Goal: Task Accomplishment & Management: Manage account settings

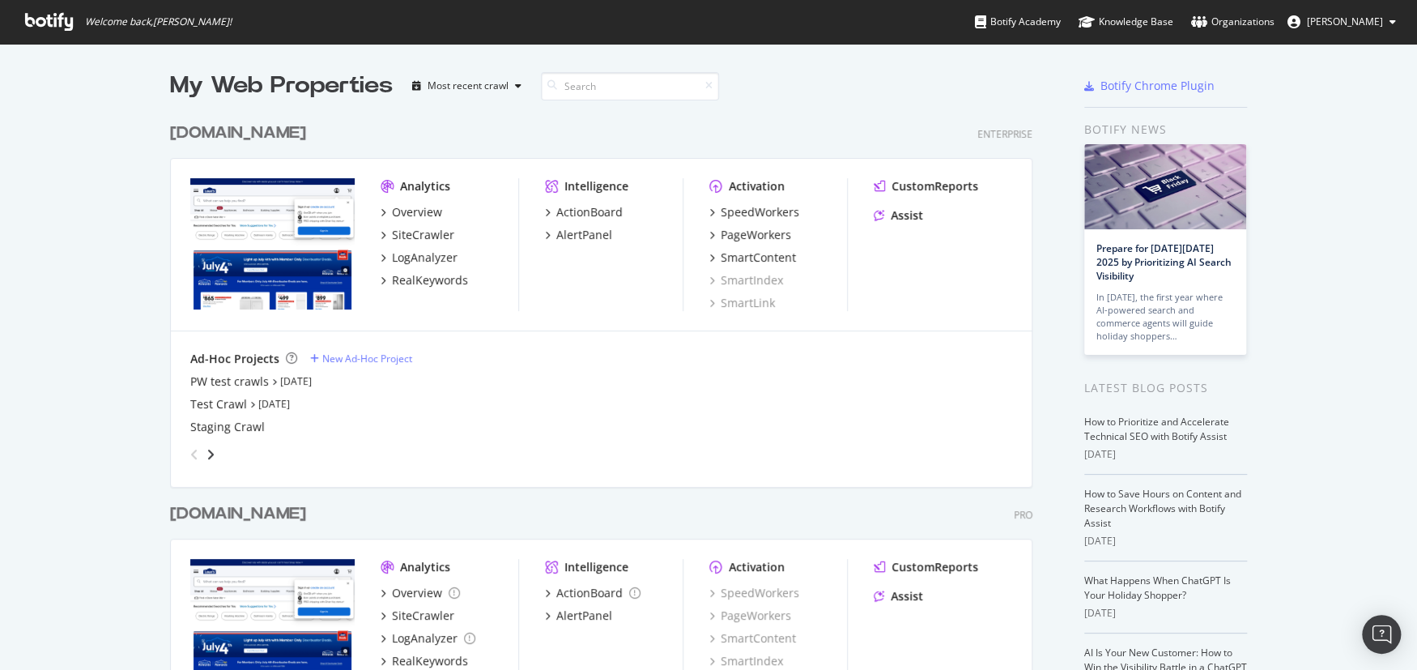
scroll to position [658, 1392]
click at [249, 511] on div "[DOMAIN_NAME]" at bounding box center [238, 513] width 136 height 23
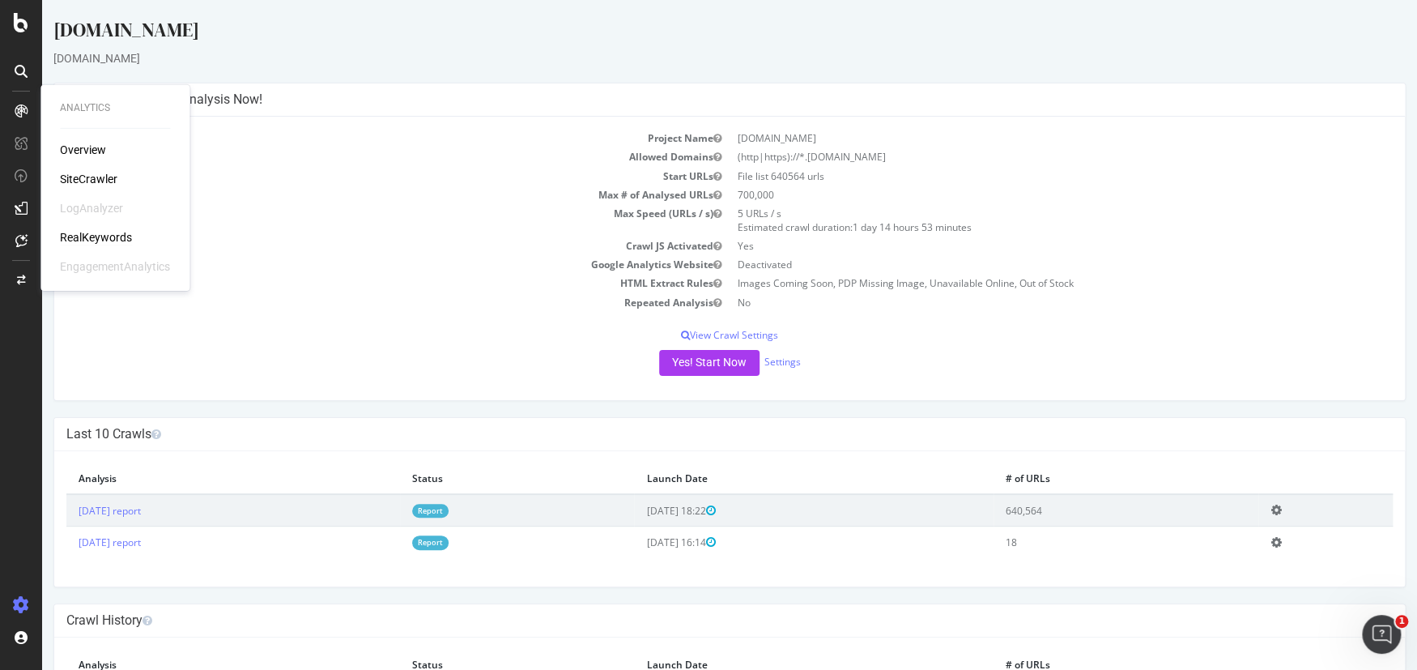
click at [92, 234] on div "RealKeywords" at bounding box center [96, 237] width 72 height 16
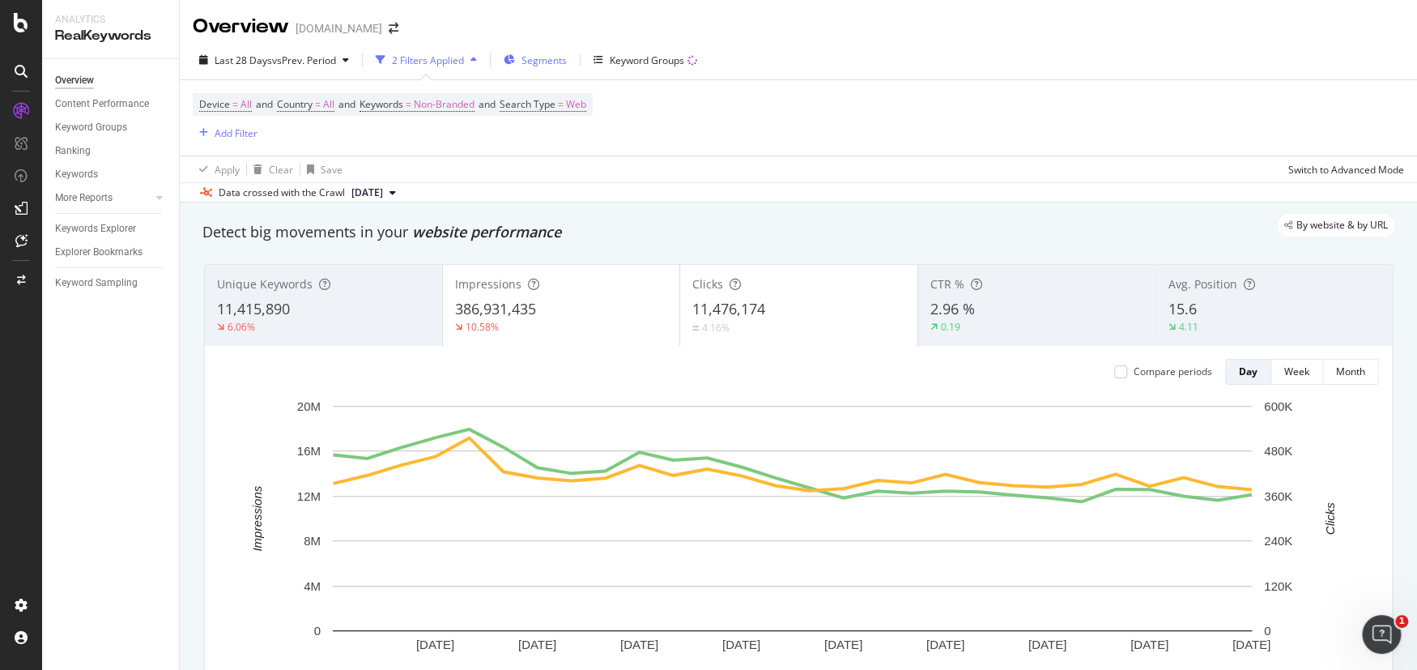
click at [540, 62] on span "Segments" at bounding box center [544, 60] width 45 height 14
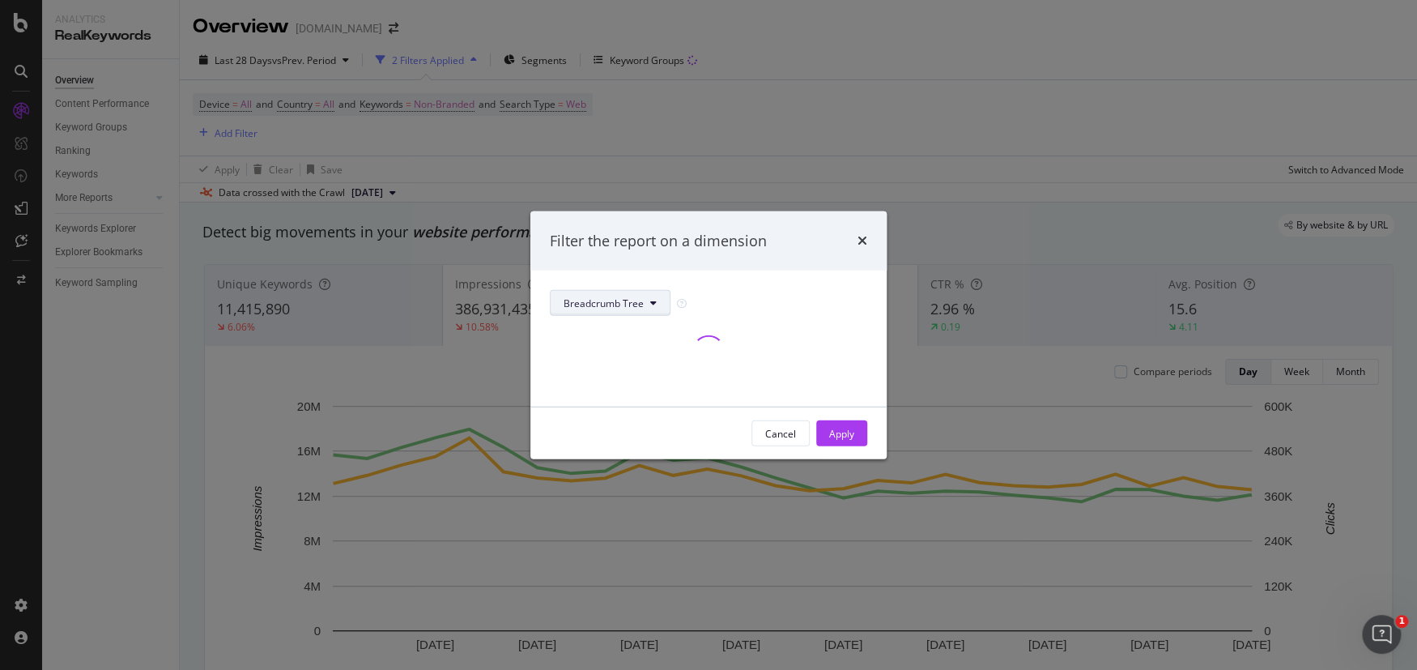
click at [636, 293] on button "Breadcrumb Tree" at bounding box center [610, 303] width 121 height 26
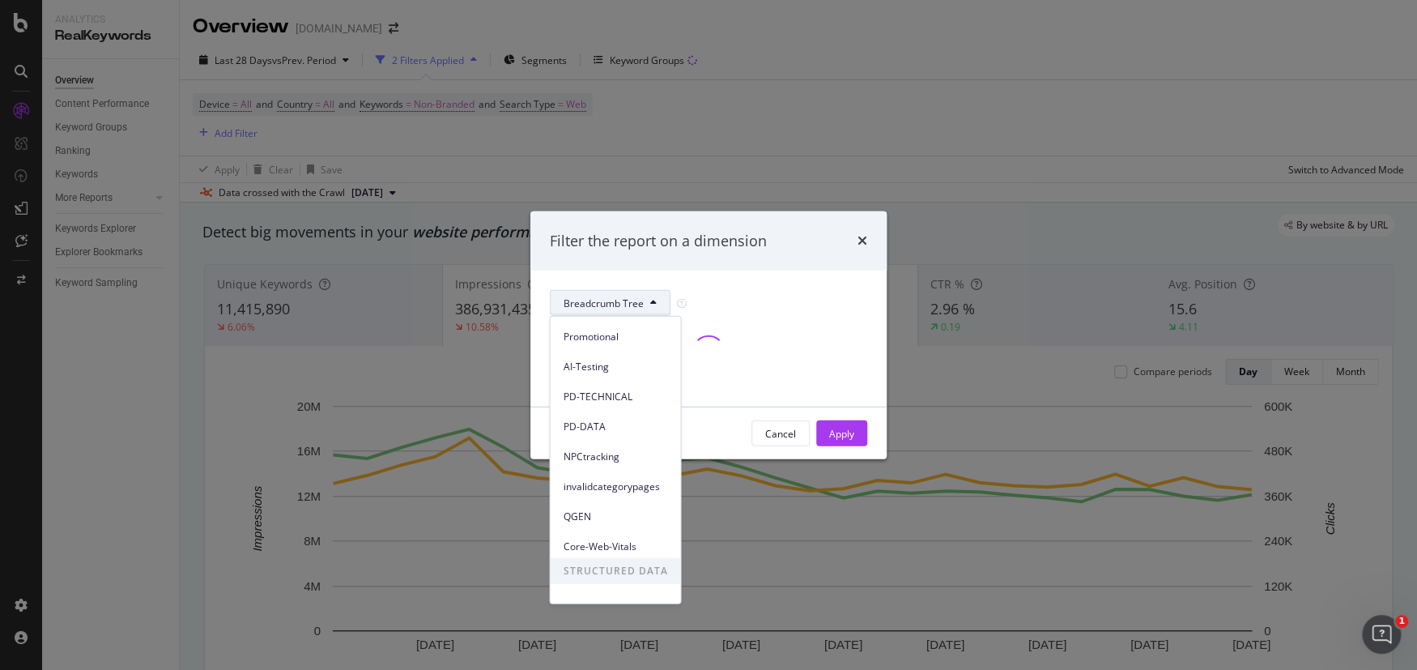
scroll to position [220, 0]
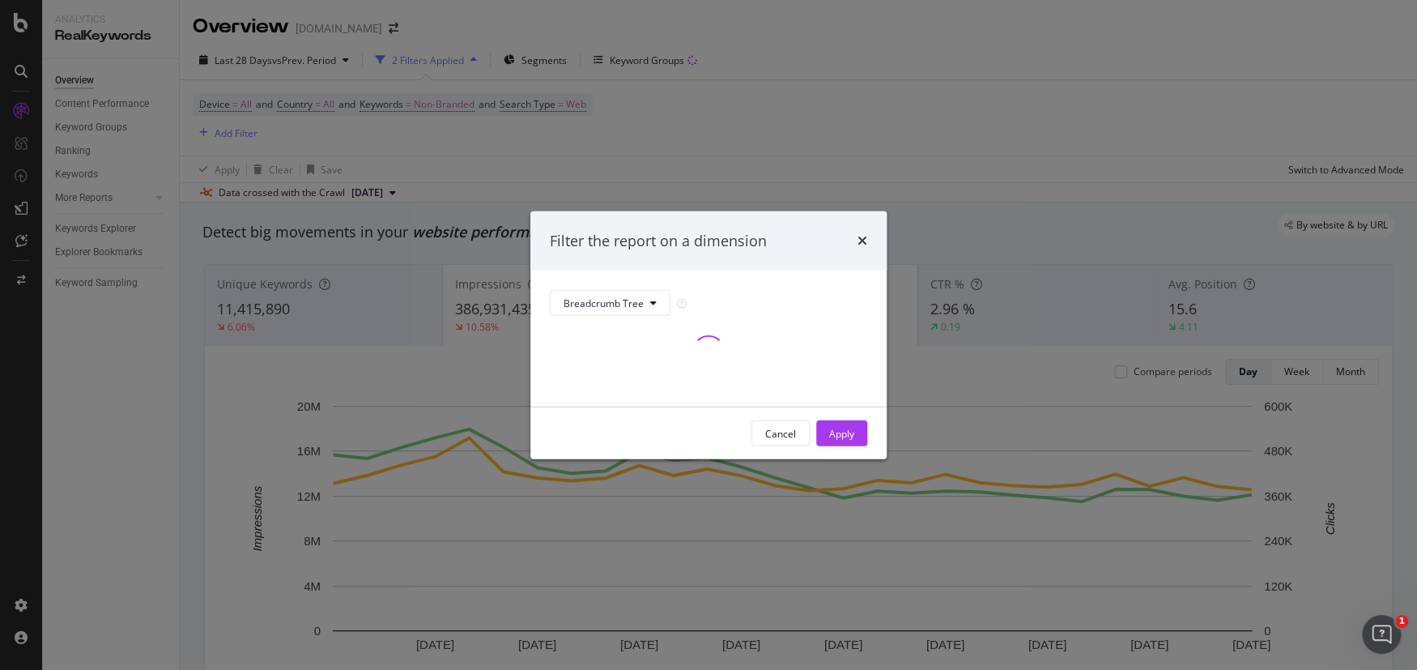
click at [798, 376] on div "modal" at bounding box center [708, 351] width 317 height 71
click at [777, 433] on div "Cancel" at bounding box center [780, 433] width 31 height 14
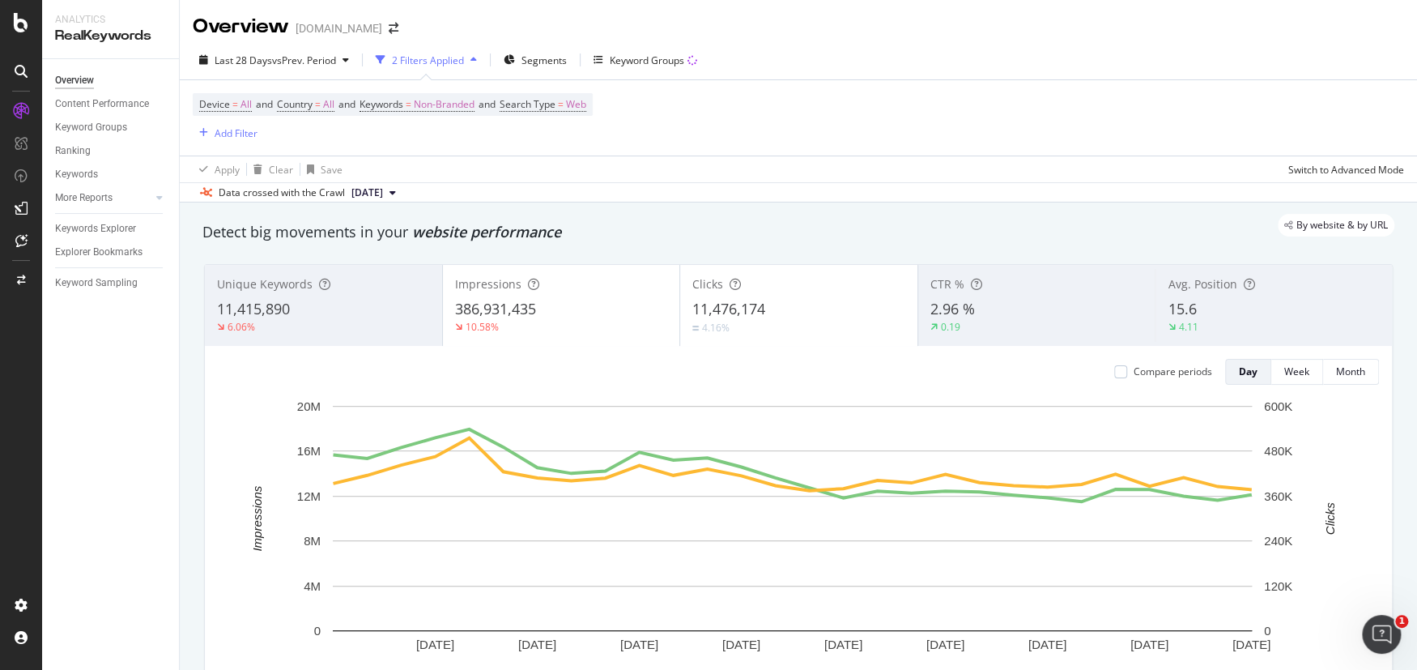
click at [343, 36] on div "[DOMAIN_NAME]" at bounding box center [339, 28] width 87 height 16
click at [405, 32] on span at bounding box center [393, 28] width 23 height 11
click at [398, 25] on icon "arrow-right-arrow-left" at bounding box center [394, 28] width 10 height 11
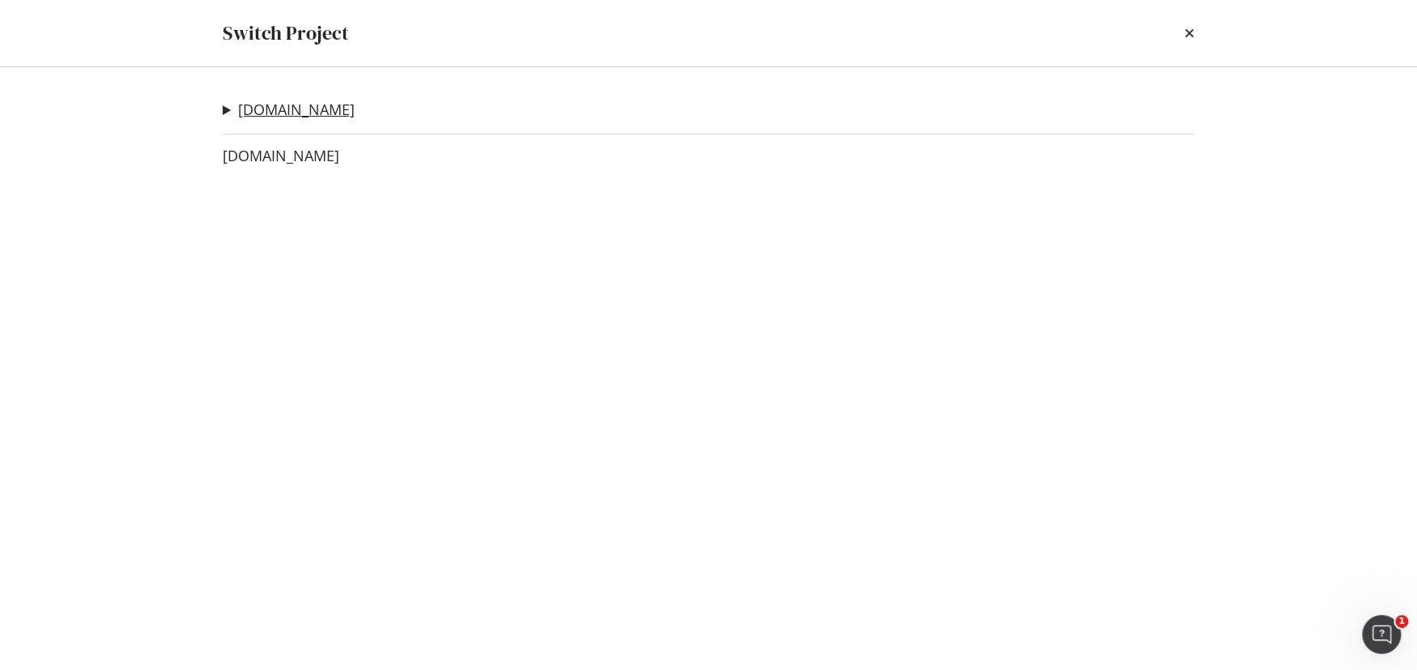
click at [287, 106] on link "[DOMAIN_NAME]" at bounding box center [296, 109] width 117 height 17
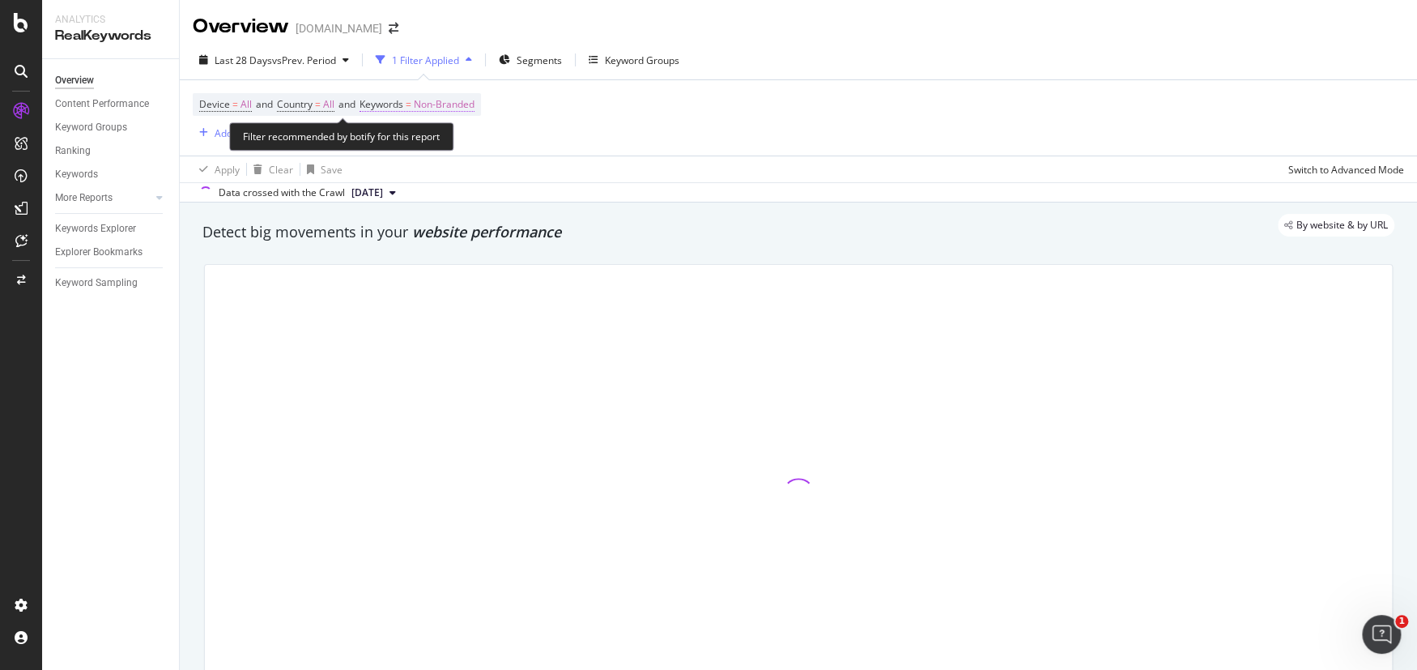
click at [387, 106] on span "Keywords" at bounding box center [382, 104] width 44 height 14
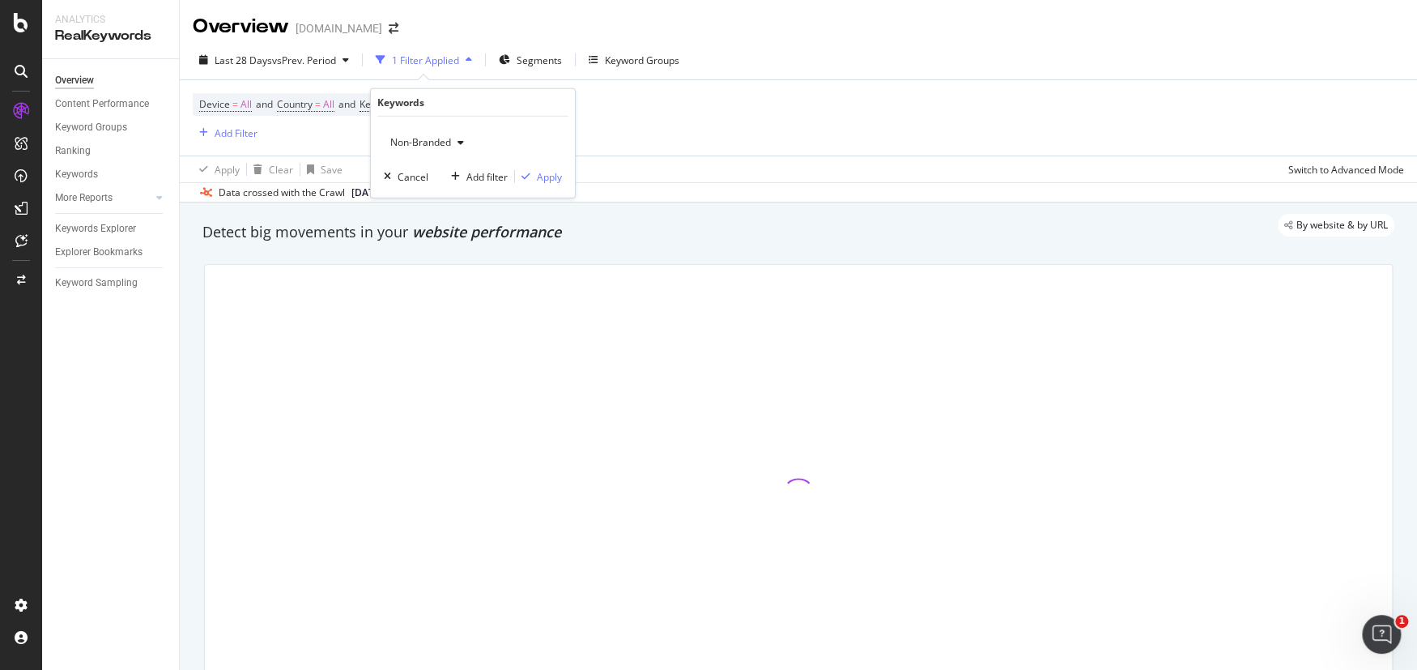
click at [411, 147] on span "Non-Branded" at bounding box center [417, 142] width 67 height 14
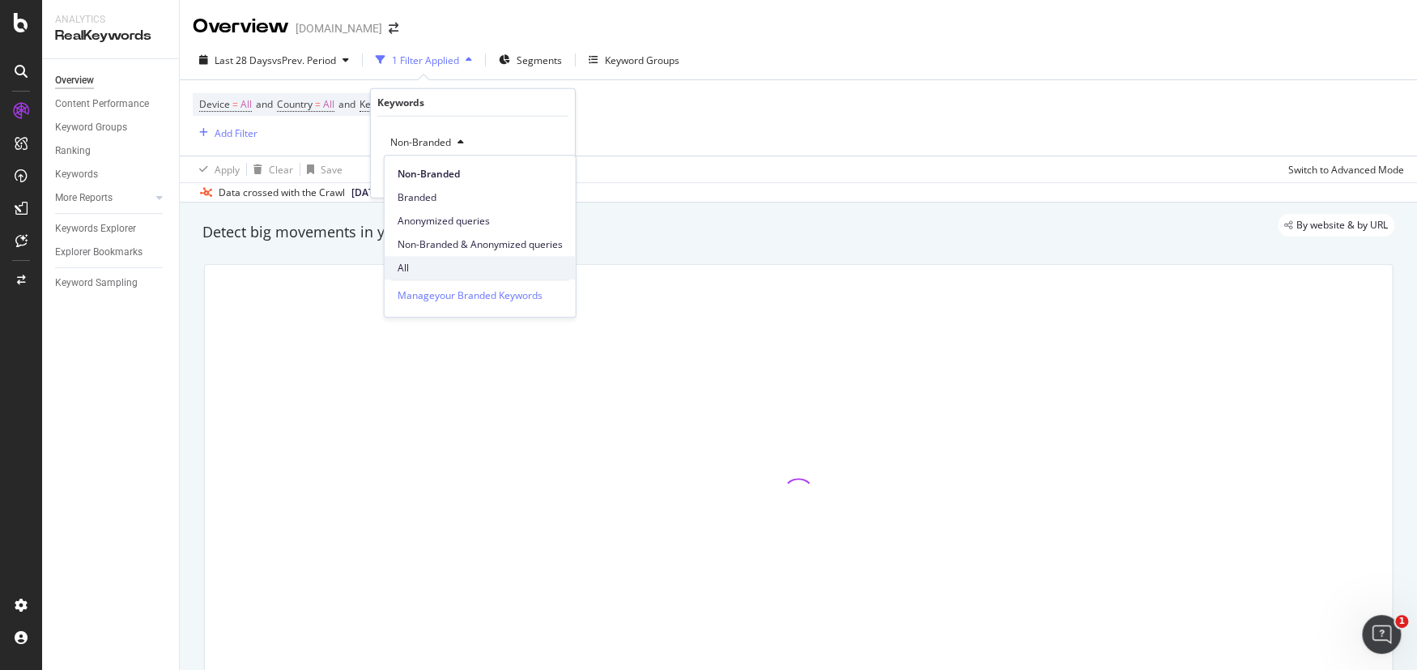
click at [424, 258] on div "All" at bounding box center [480, 267] width 191 height 23
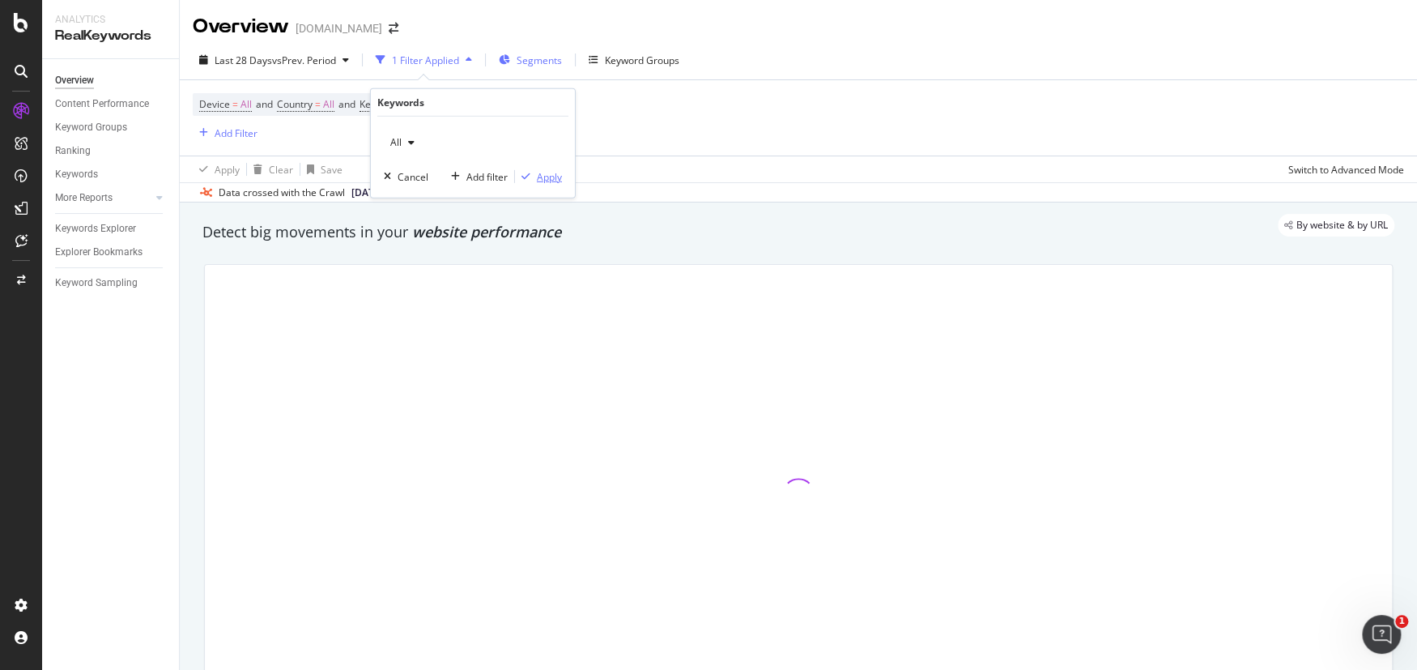
click at [551, 175] on div "Apply" at bounding box center [549, 176] width 25 height 14
click at [494, 58] on span "Segments" at bounding box center [499, 60] width 45 height 14
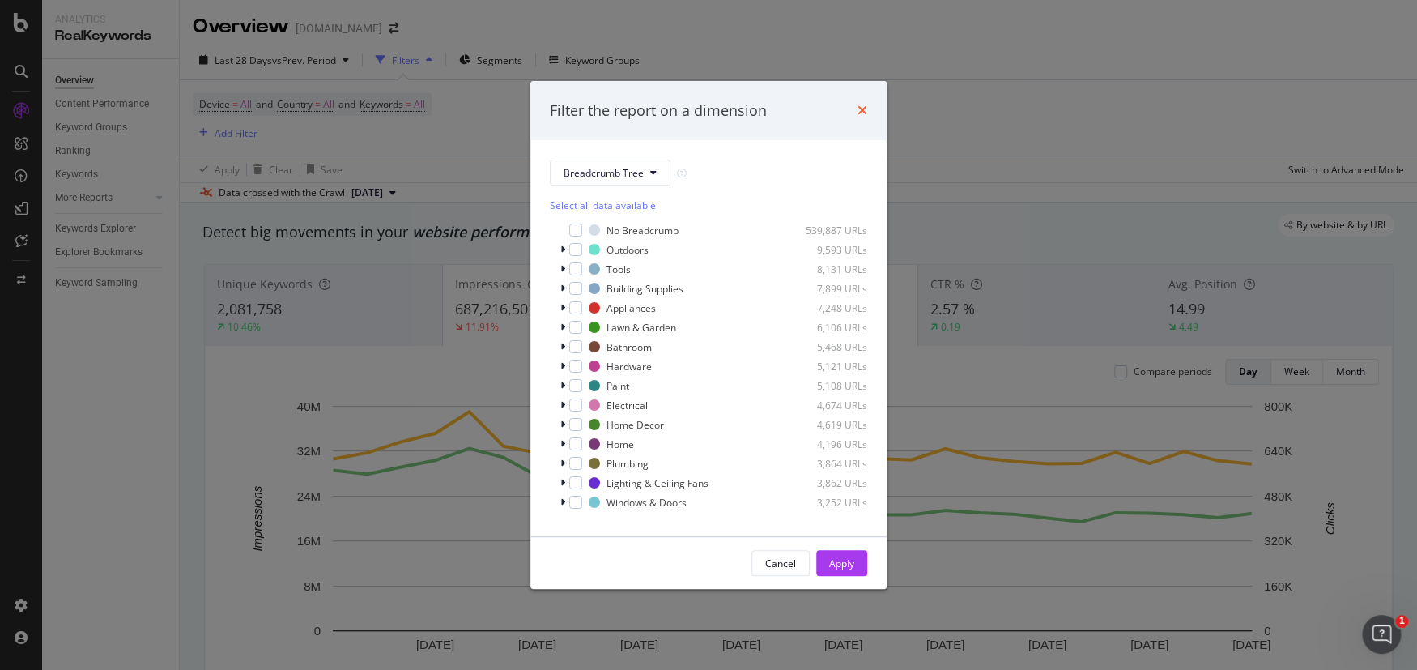
click at [862, 112] on icon "times" at bounding box center [863, 110] width 10 height 13
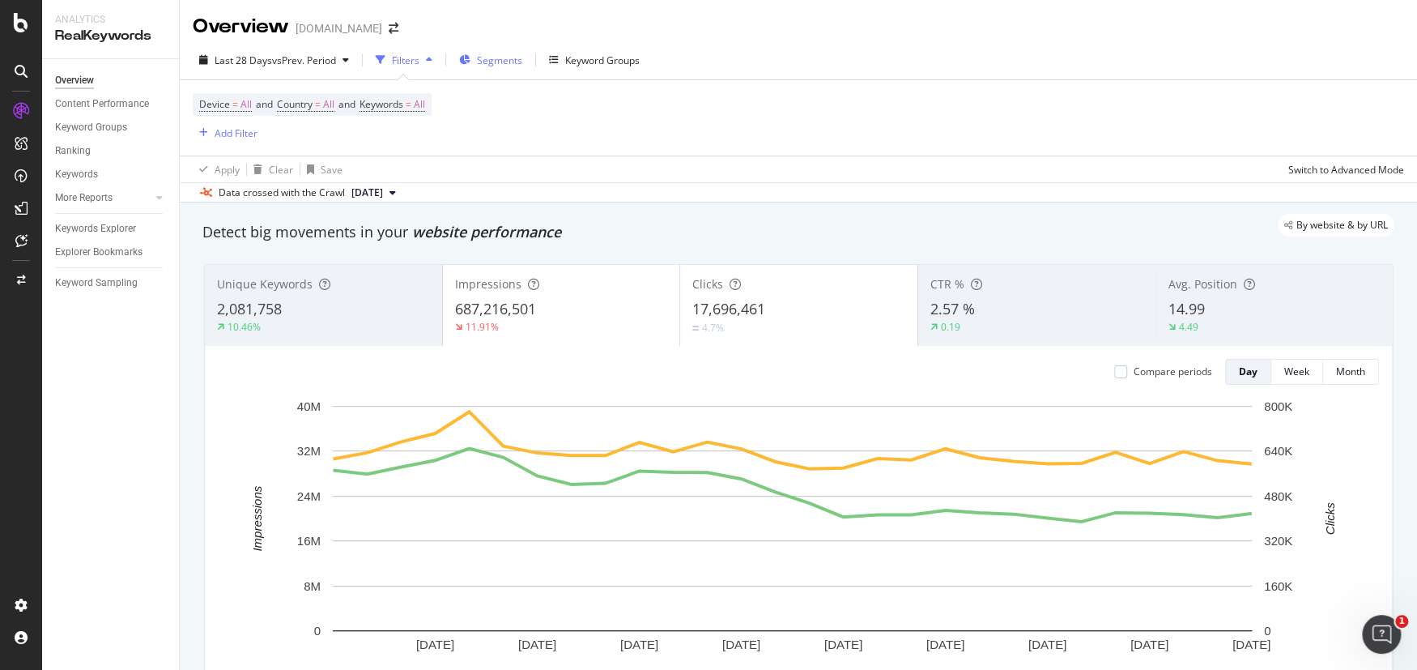
click at [496, 64] on span "Segments" at bounding box center [499, 60] width 45 height 14
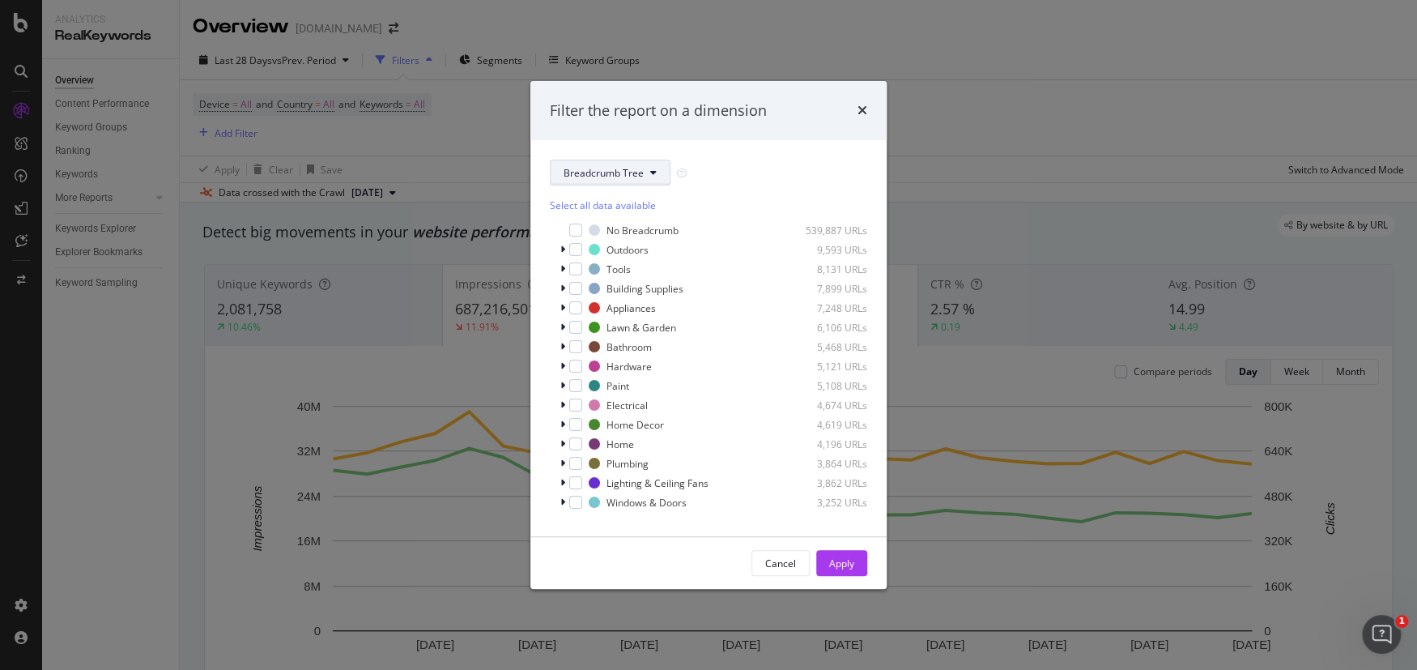
click at [611, 171] on span "Breadcrumb Tree" at bounding box center [604, 173] width 80 height 14
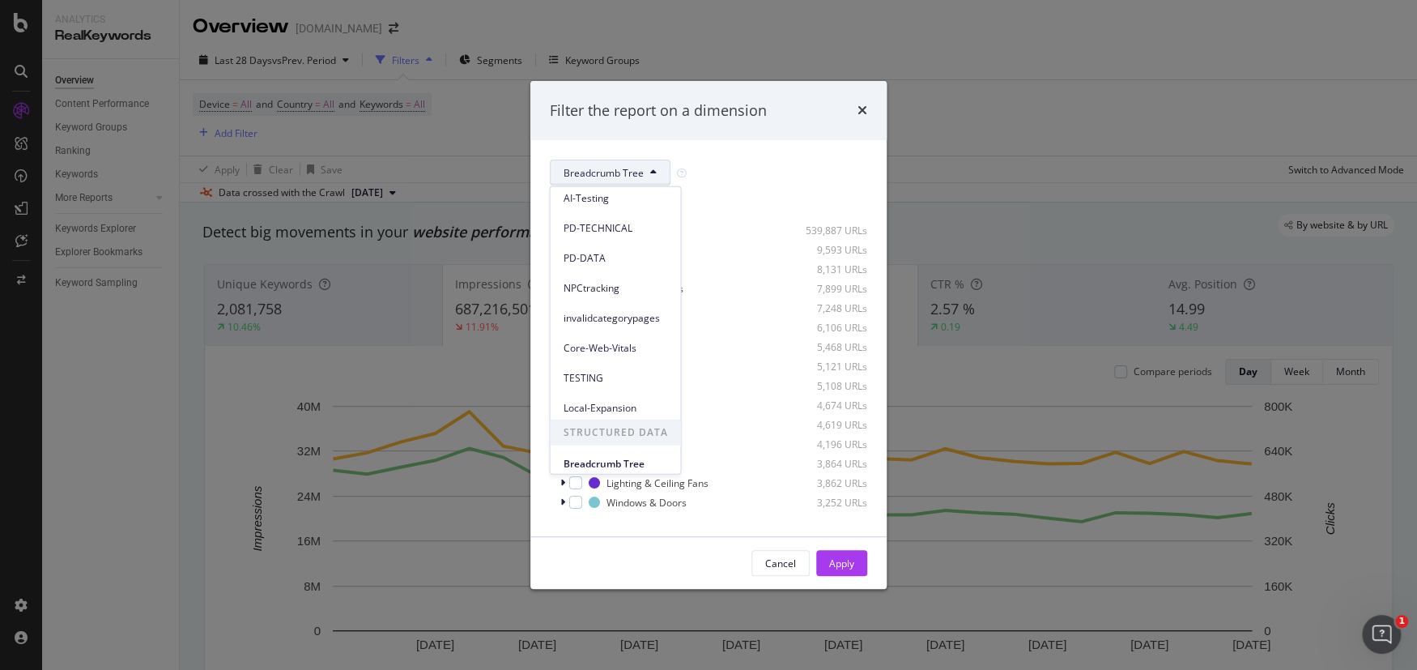
scroll to position [250, 0]
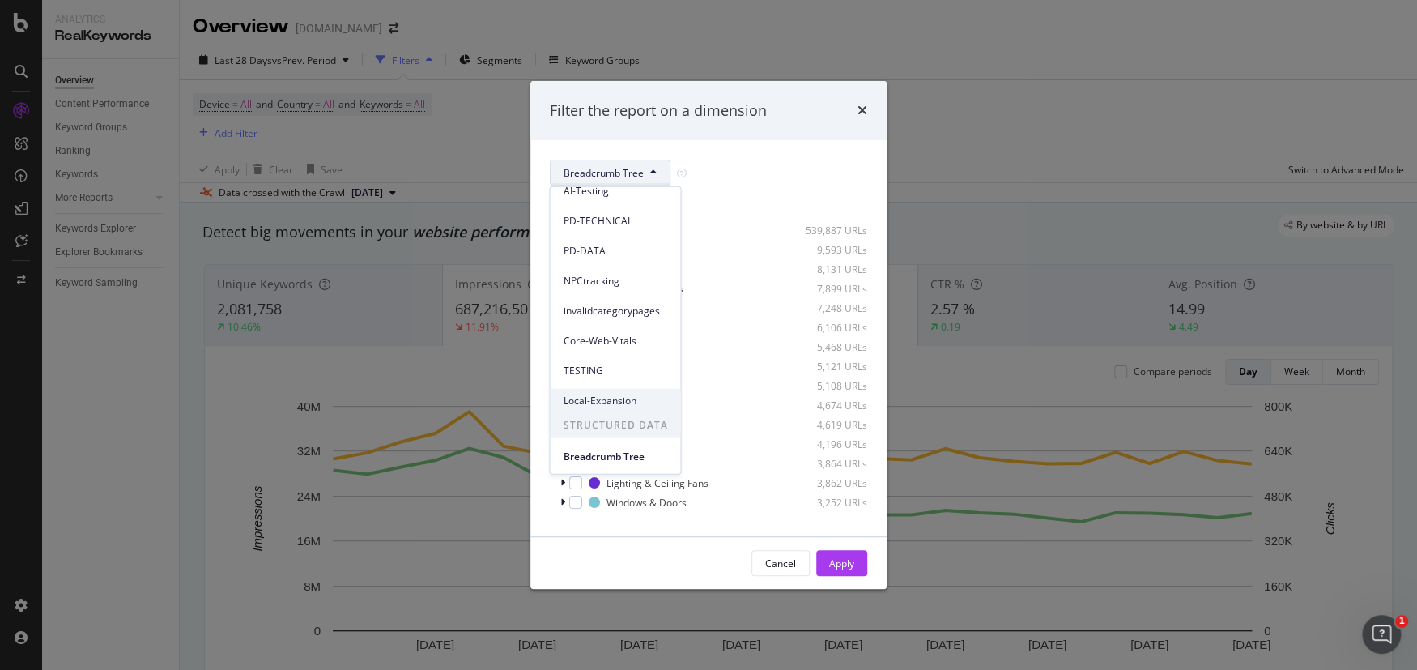
click at [606, 400] on span "Local-Expansion" at bounding box center [615, 400] width 104 height 15
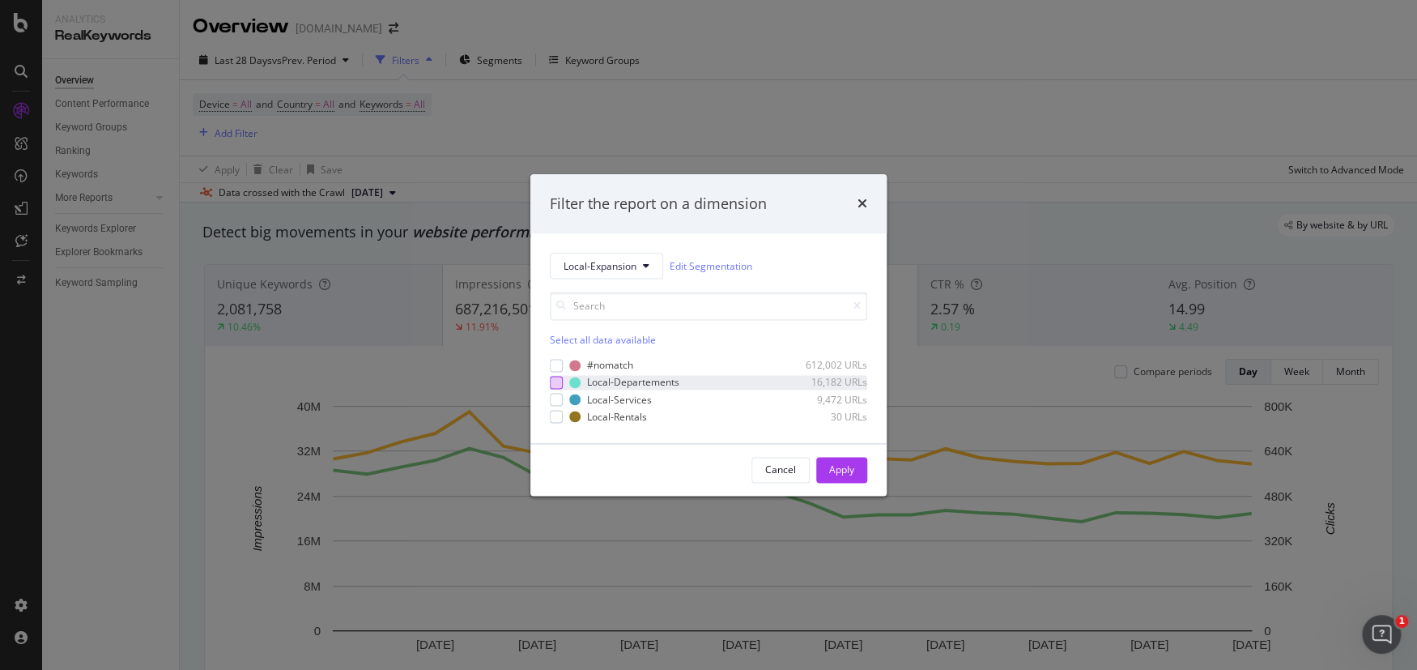
click at [557, 377] on div "modal" at bounding box center [556, 382] width 13 height 13
click at [560, 398] on div "modal" at bounding box center [556, 399] width 13 height 13
click at [559, 414] on div "modal" at bounding box center [556, 417] width 13 height 13
click at [852, 470] on div "Apply" at bounding box center [841, 470] width 25 height 14
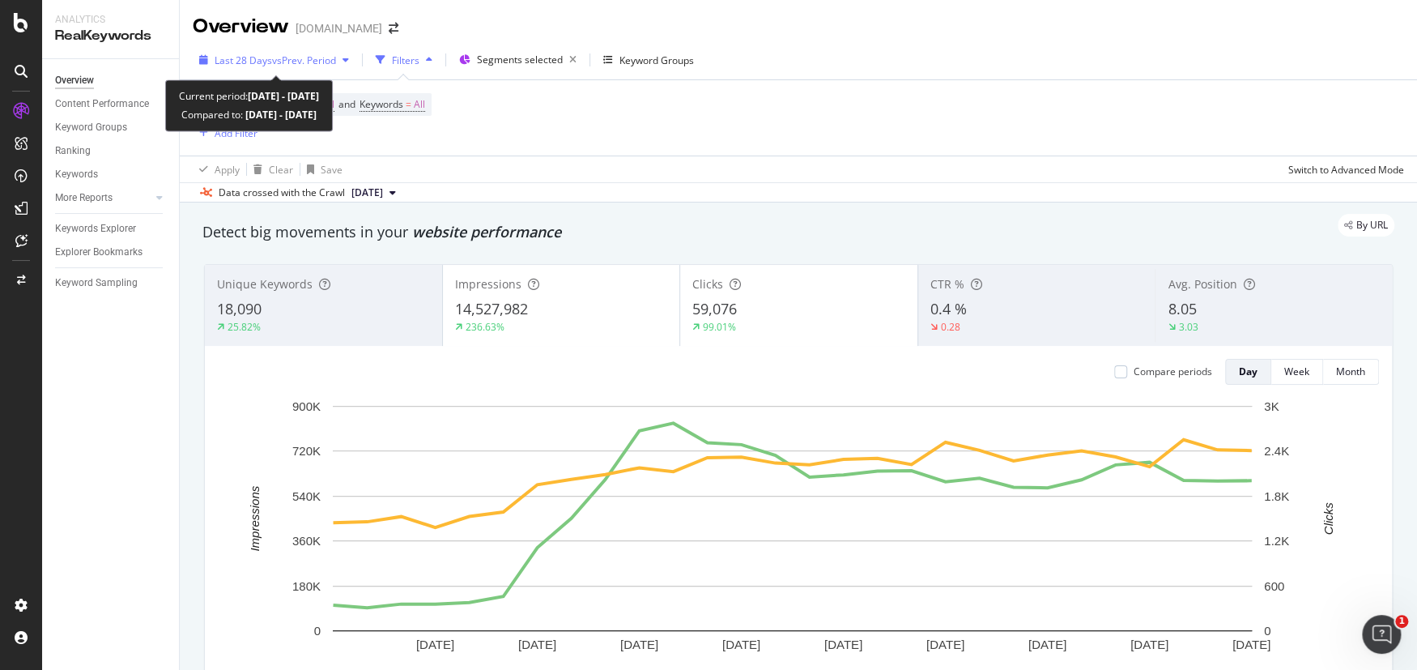
click at [293, 63] on span "vs Prev. Period" at bounding box center [304, 60] width 64 height 14
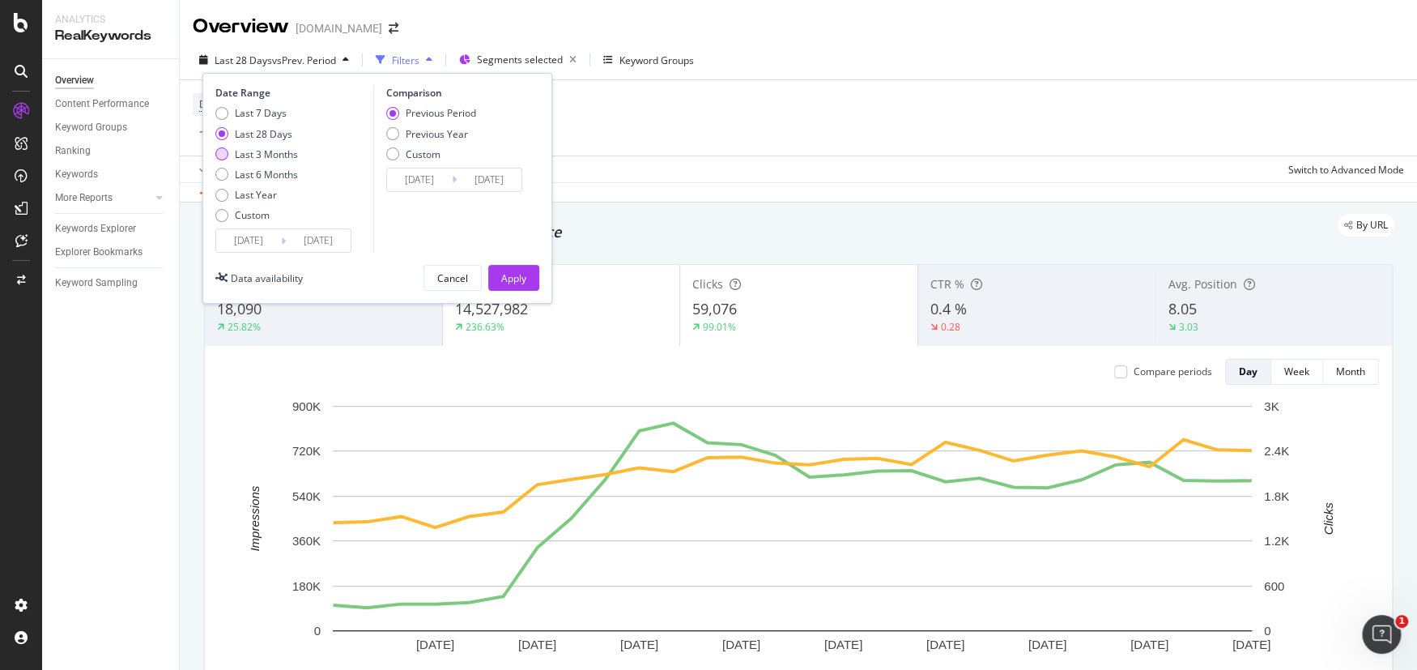
drag, startPoint x: 260, startPoint y: 150, endPoint x: 270, endPoint y: 150, distance: 9.7
click at [259, 150] on div "Last 3 Months" at bounding box center [266, 154] width 63 height 14
type input "[DATE]"
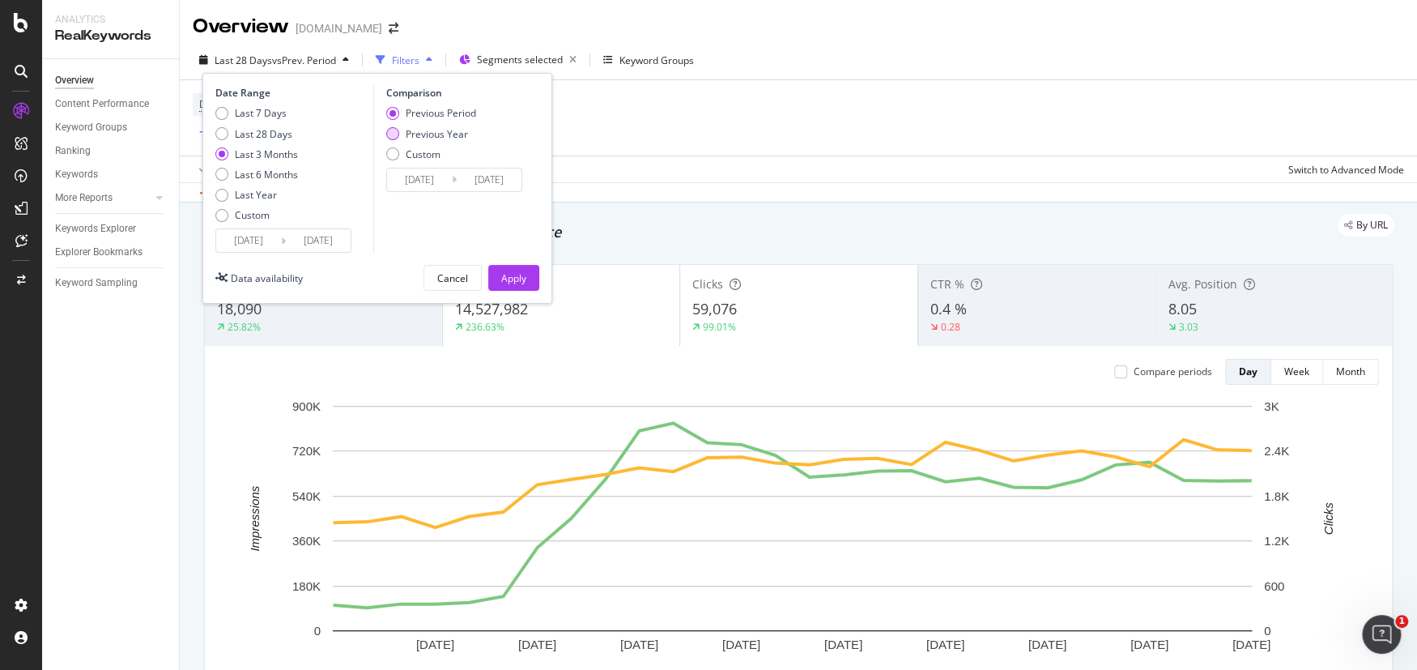
click at [435, 129] on div "Previous Year" at bounding box center [437, 134] width 62 height 14
type input "[DATE]"
click at [517, 275] on div "Apply" at bounding box center [513, 278] width 25 height 14
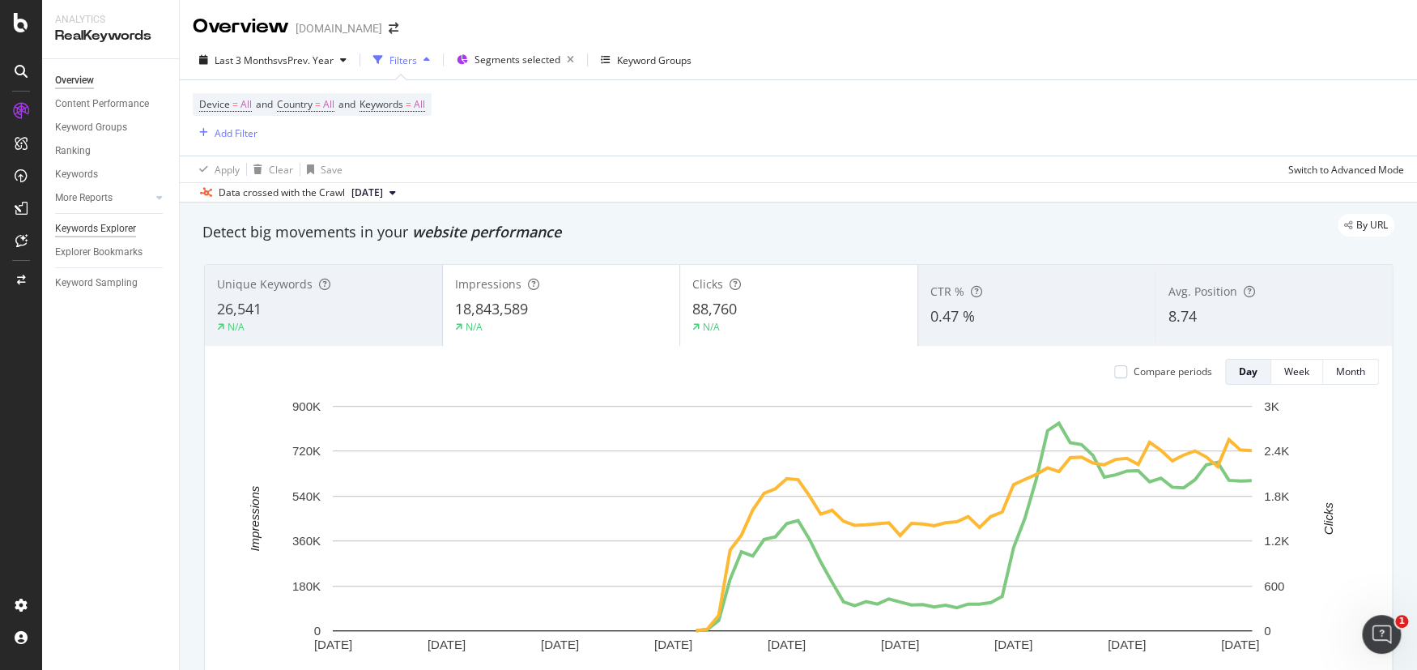
click at [91, 225] on div "Keywords Explorer" at bounding box center [95, 228] width 81 height 17
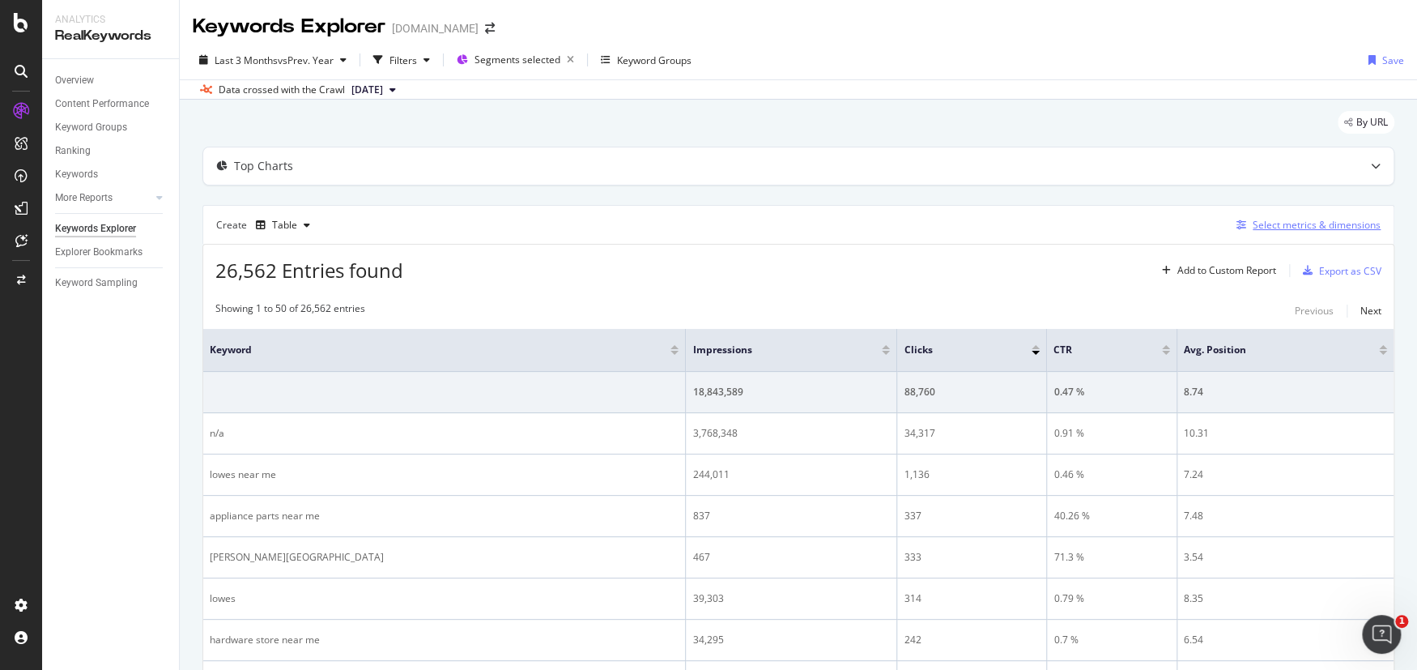
click at [1273, 221] on div "Select metrics & dimensions" at bounding box center [1317, 225] width 128 height 14
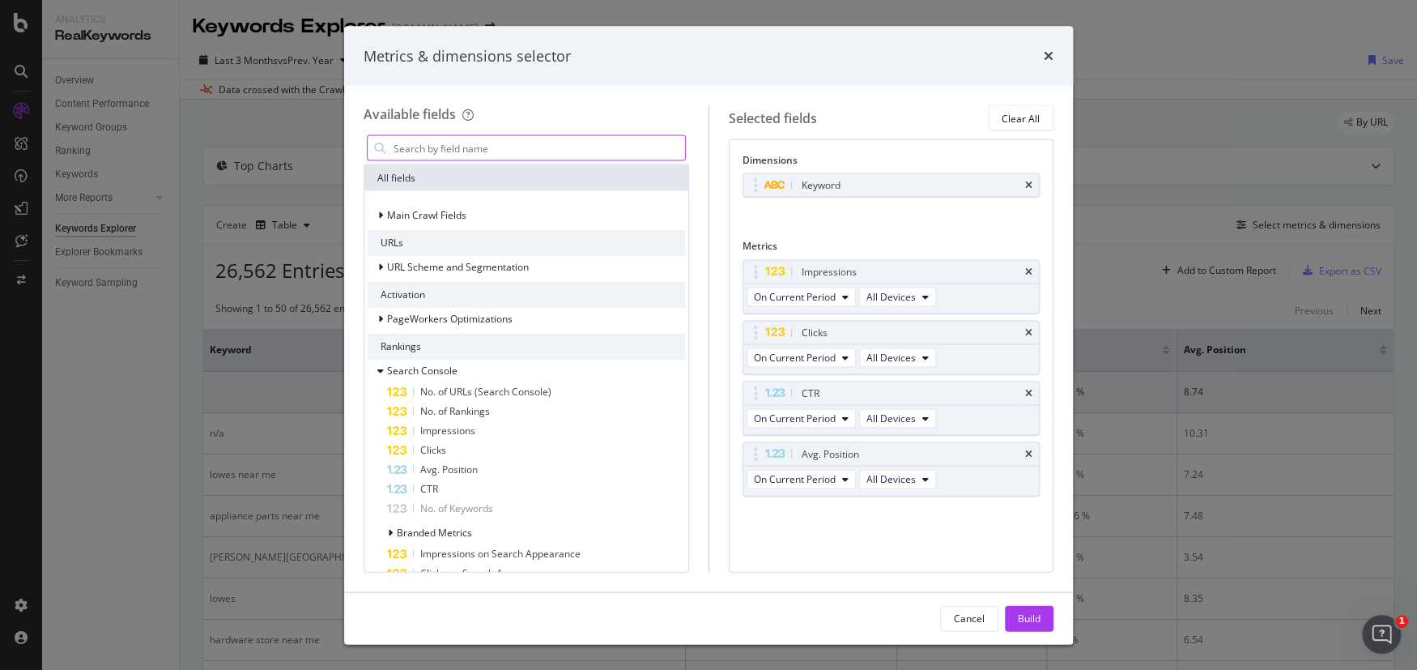
click at [496, 149] on input "modal" at bounding box center [538, 148] width 293 height 24
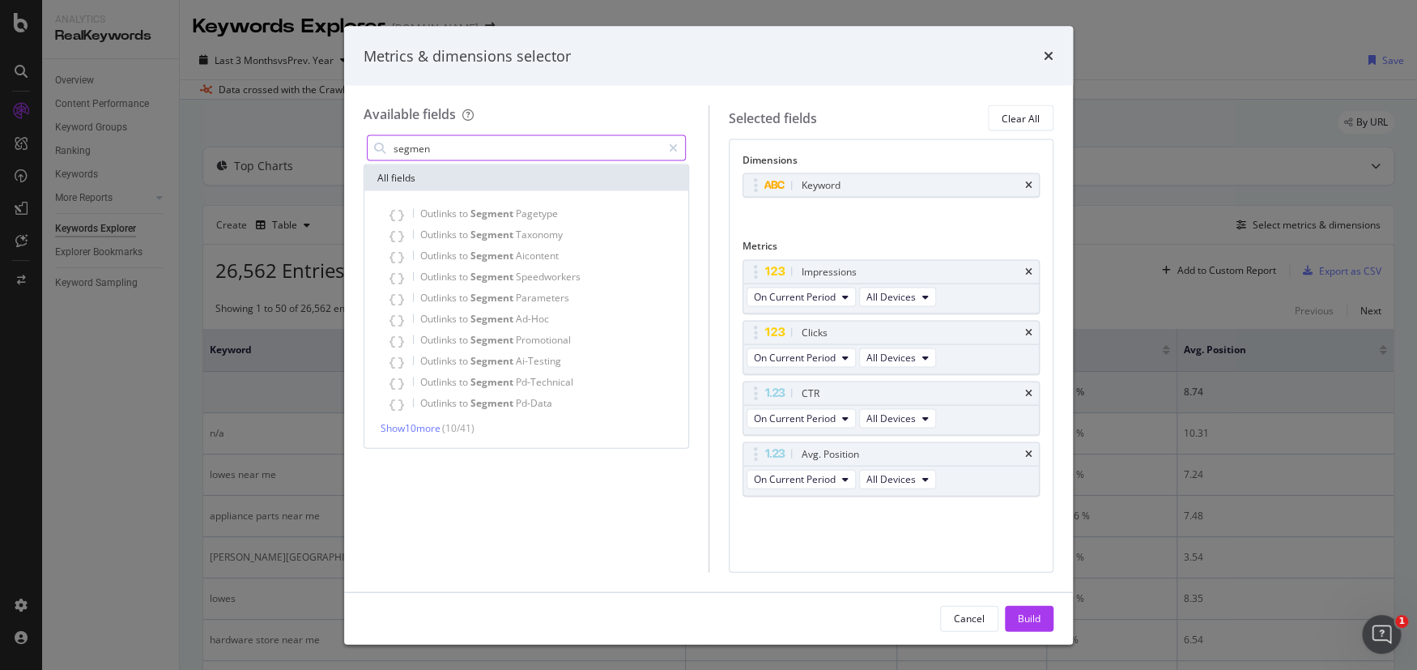
type input "segment"
drag, startPoint x: 425, startPoint y: 151, endPoint x: 322, endPoint y: 144, distance: 103.1
click at [326, 143] on div "Metrics & dimensions selector Available fields segment All fields Outlinks to S…" at bounding box center [708, 335] width 1417 height 670
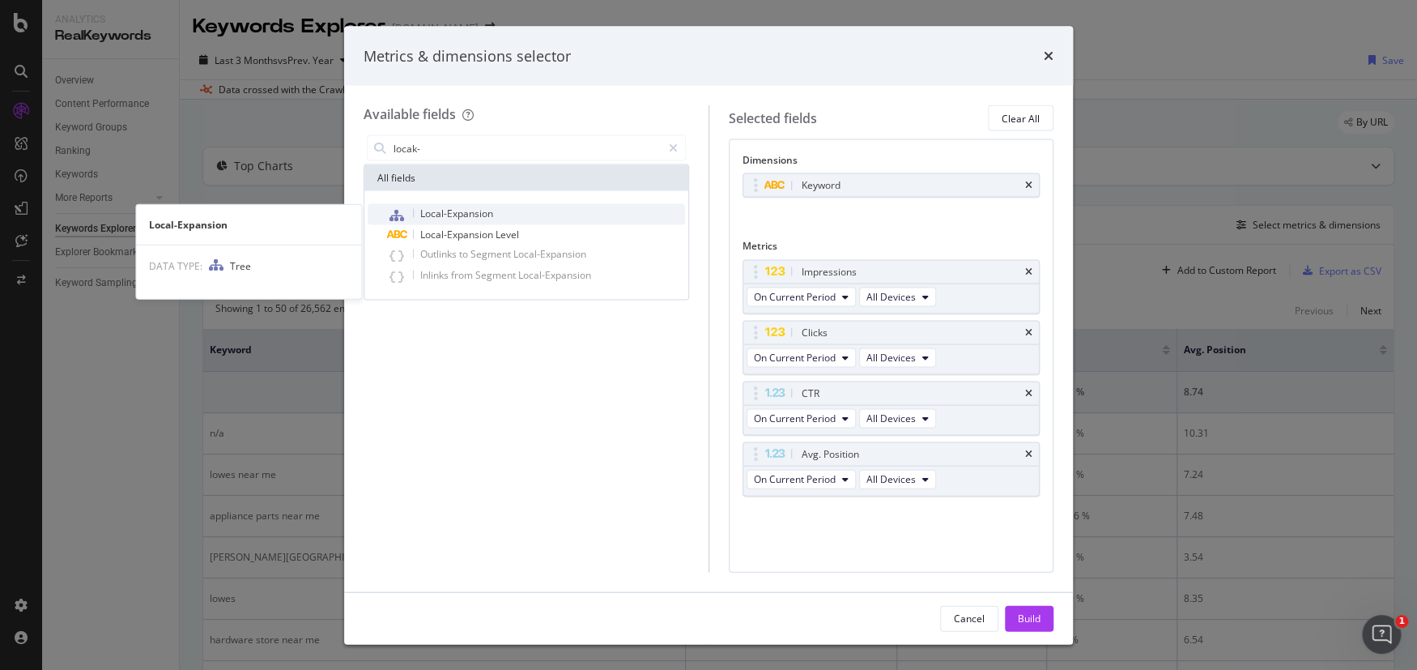
type input "locak-"
click at [438, 211] on span "Local-Expansion" at bounding box center [456, 213] width 73 height 14
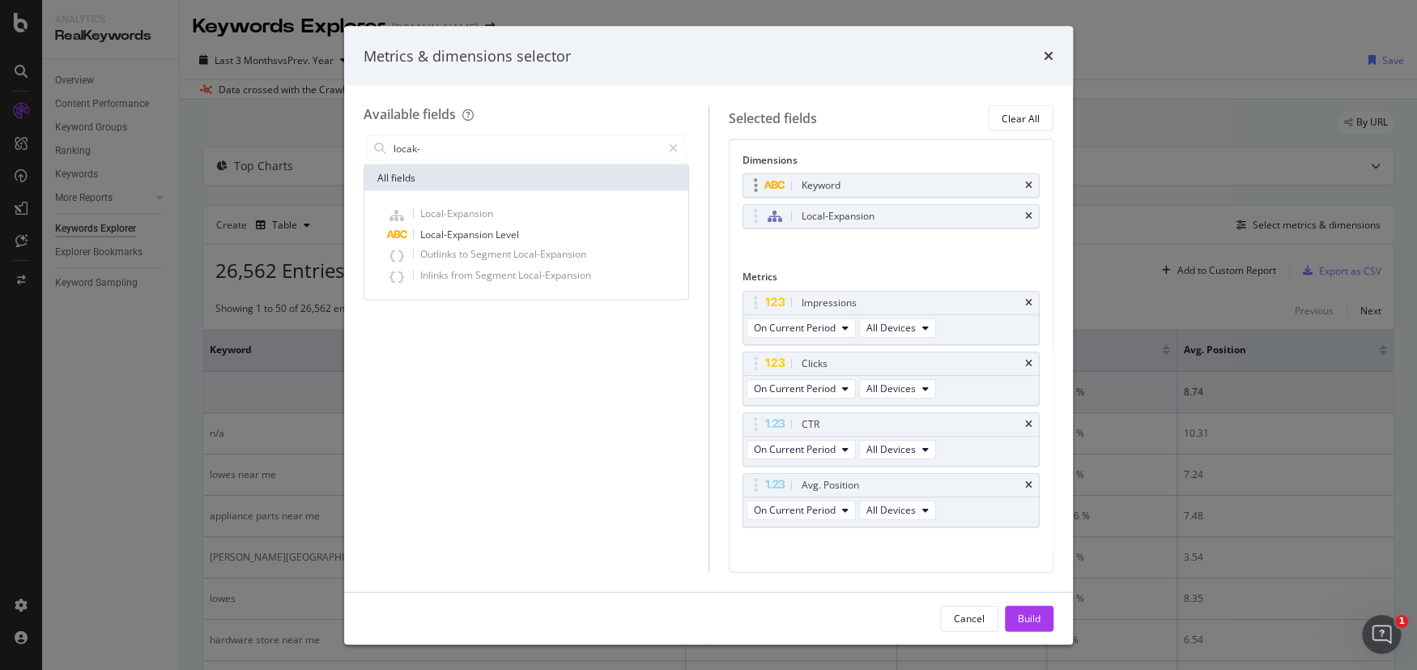
click at [1020, 182] on div "Keyword" at bounding box center [891, 185] width 296 height 23
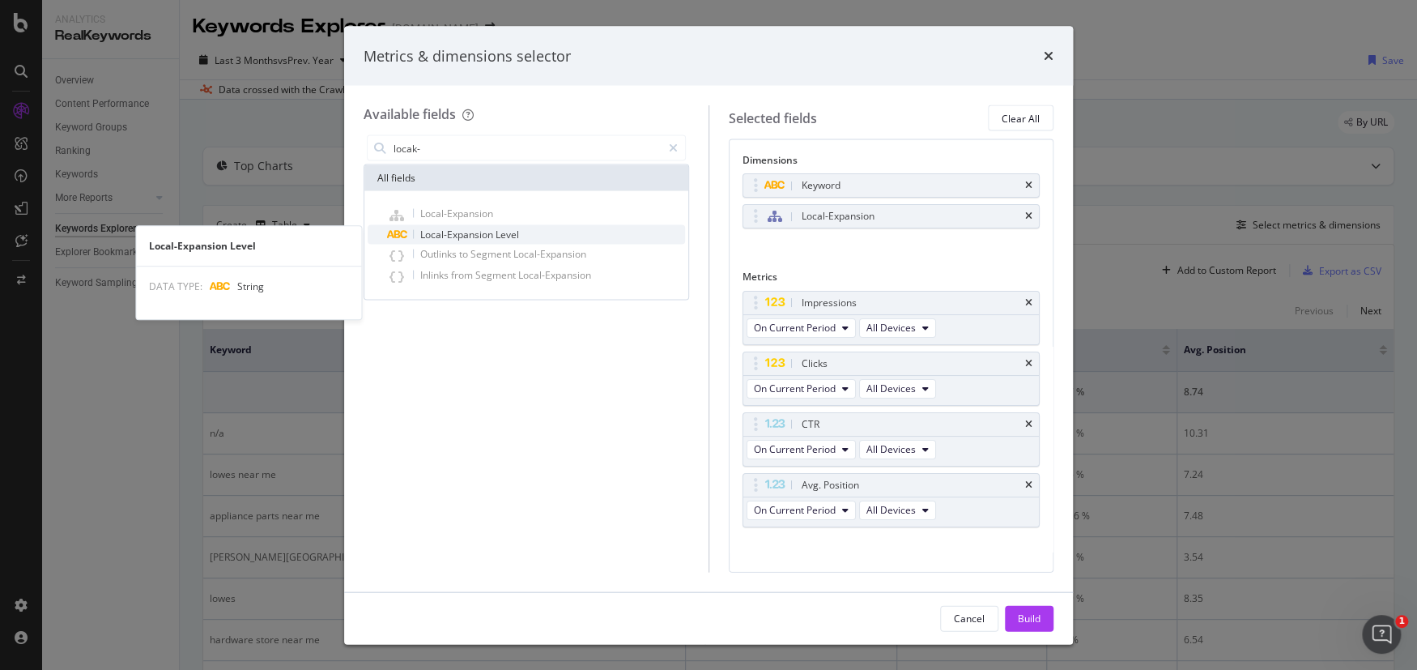
click at [528, 236] on div "Local-Expansion Level" at bounding box center [536, 234] width 298 height 19
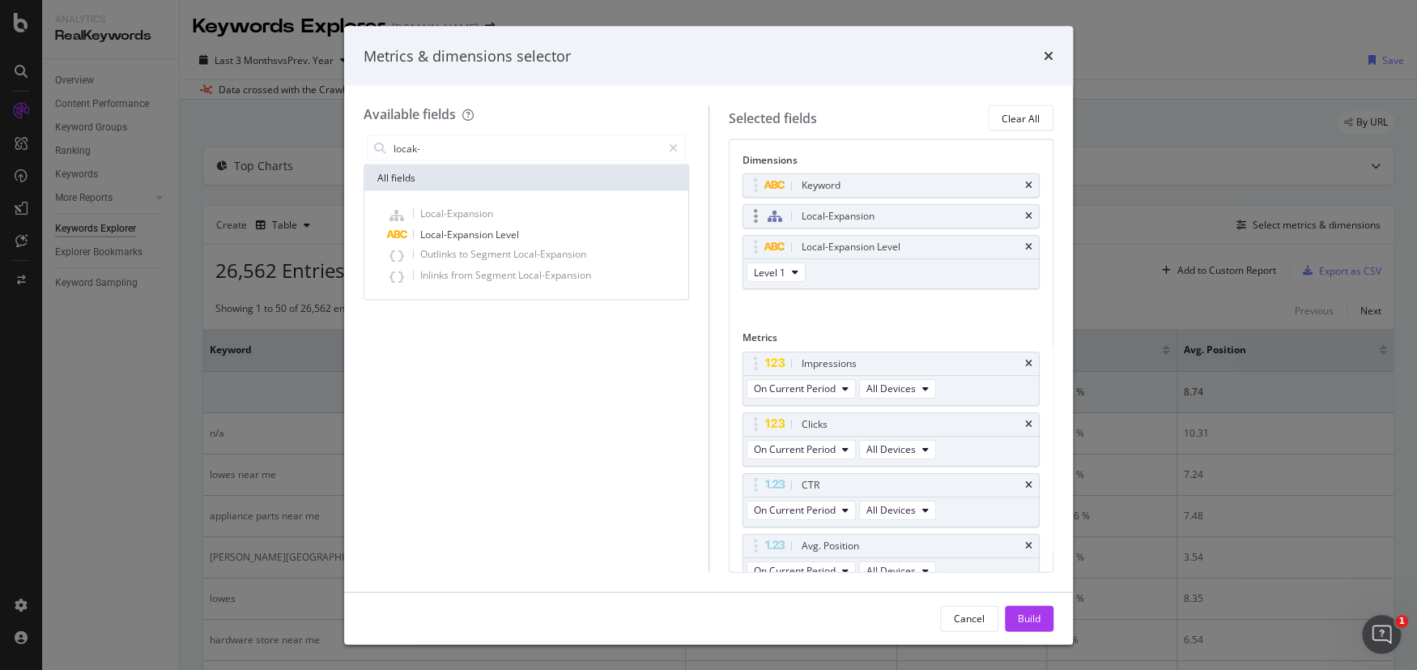
click at [1020, 214] on div "Local-Expansion" at bounding box center [891, 216] width 296 height 23
click at [1025, 182] on icon "times" at bounding box center [1028, 186] width 7 height 10
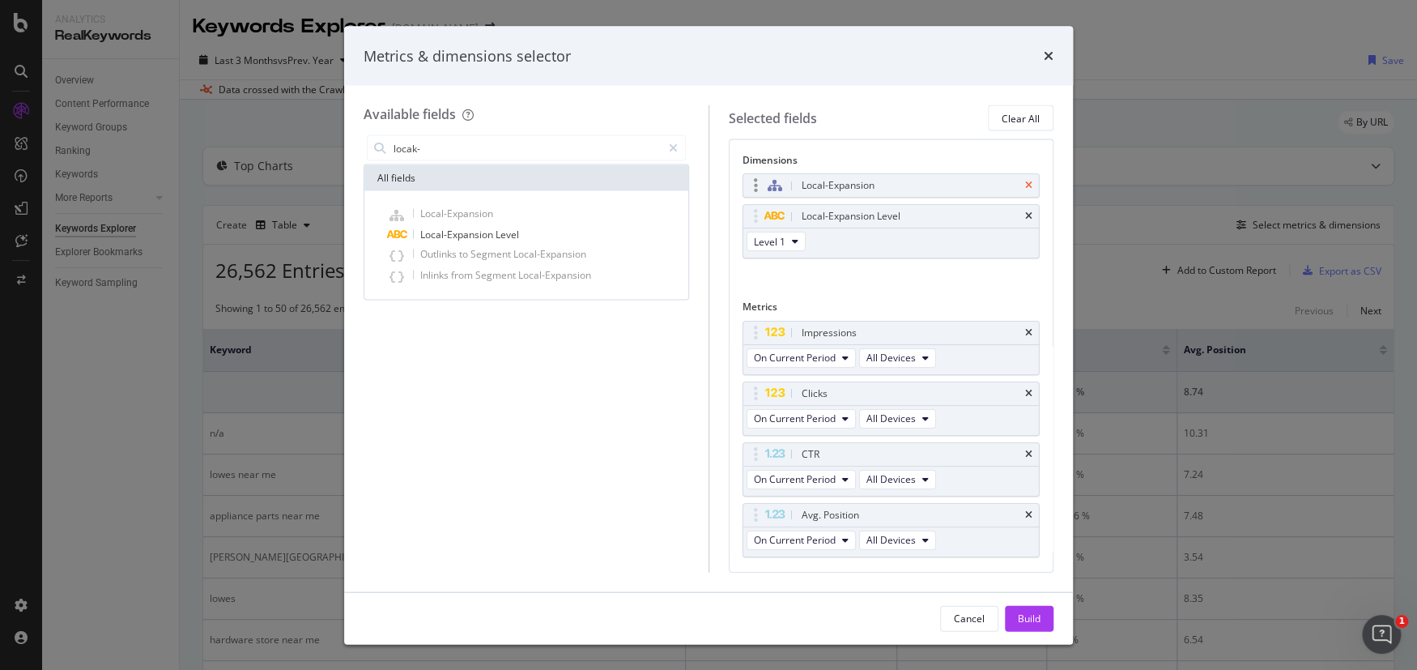
click at [1025, 182] on icon "times" at bounding box center [1028, 186] width 7 height 10
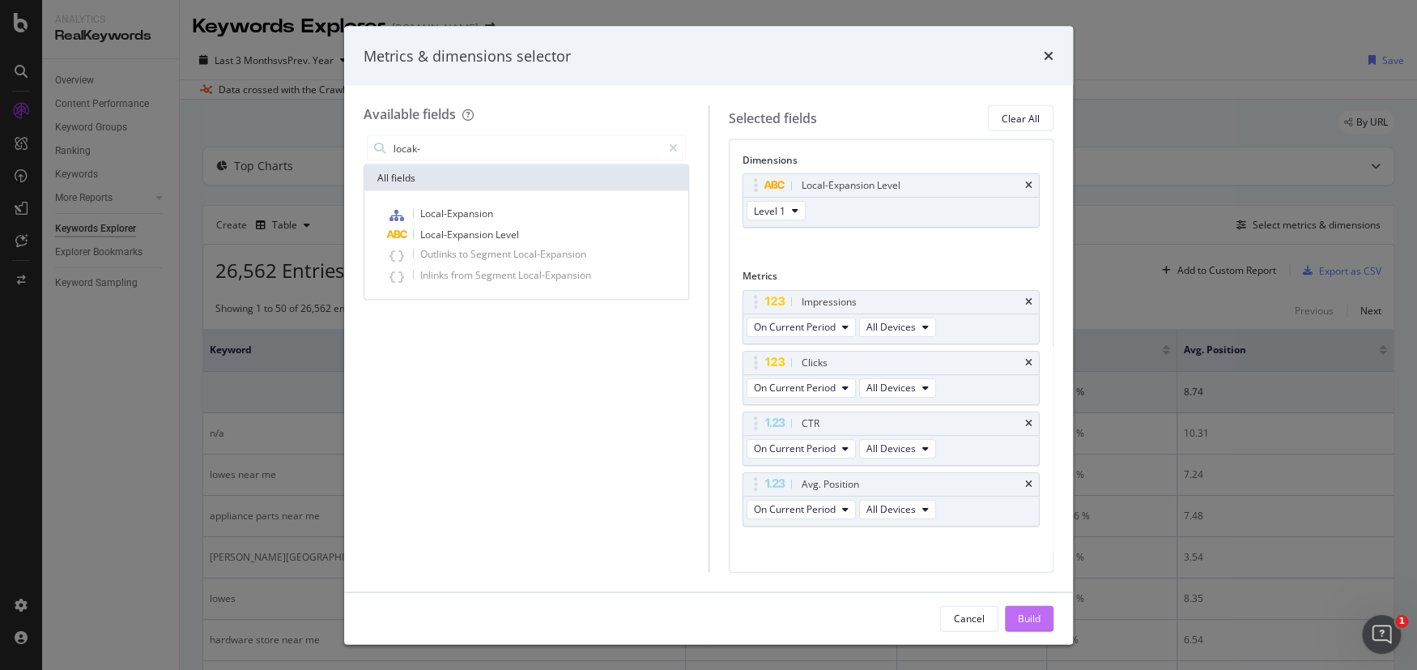
click at [1024, 615] on div "Build" at bounding box center [1029, 618] width 23 height 14
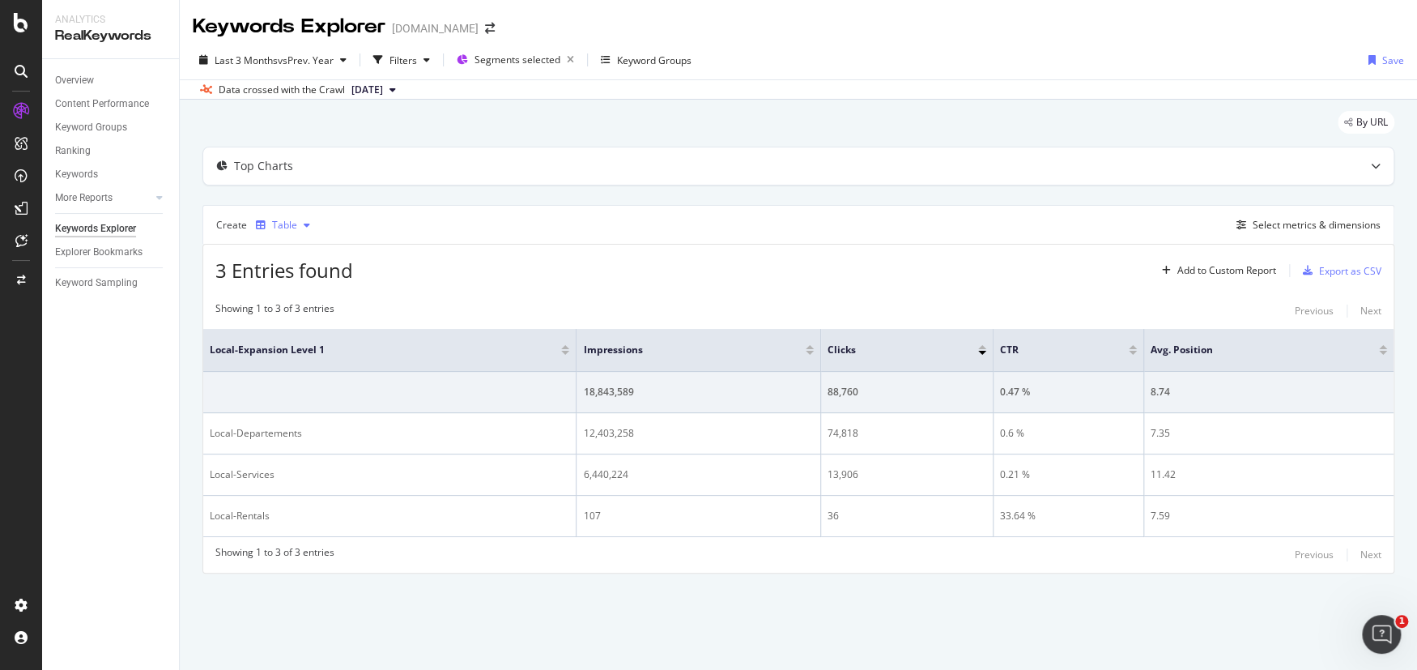
click at [298, 232] on div "Table" at bounding box center [282, 225] width 67 height 24
click at [297, 282] on div "Trend" at bounding box center [301, 278] width 27 height 14
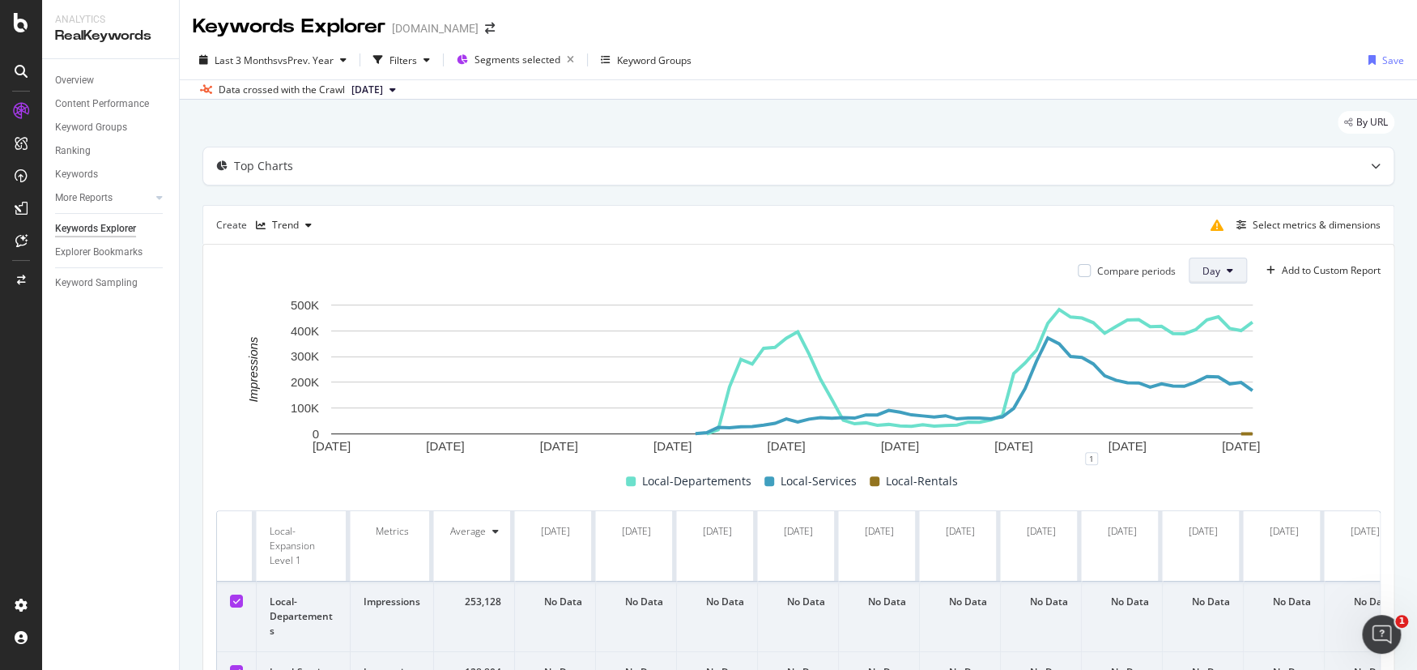
click at [1203, 271] on span "Day" at bounding box center [1212, 271] width 18 height 14
click at [1211, 330] on span "Week" at bounding box center [1204, 332] width 29 height 15
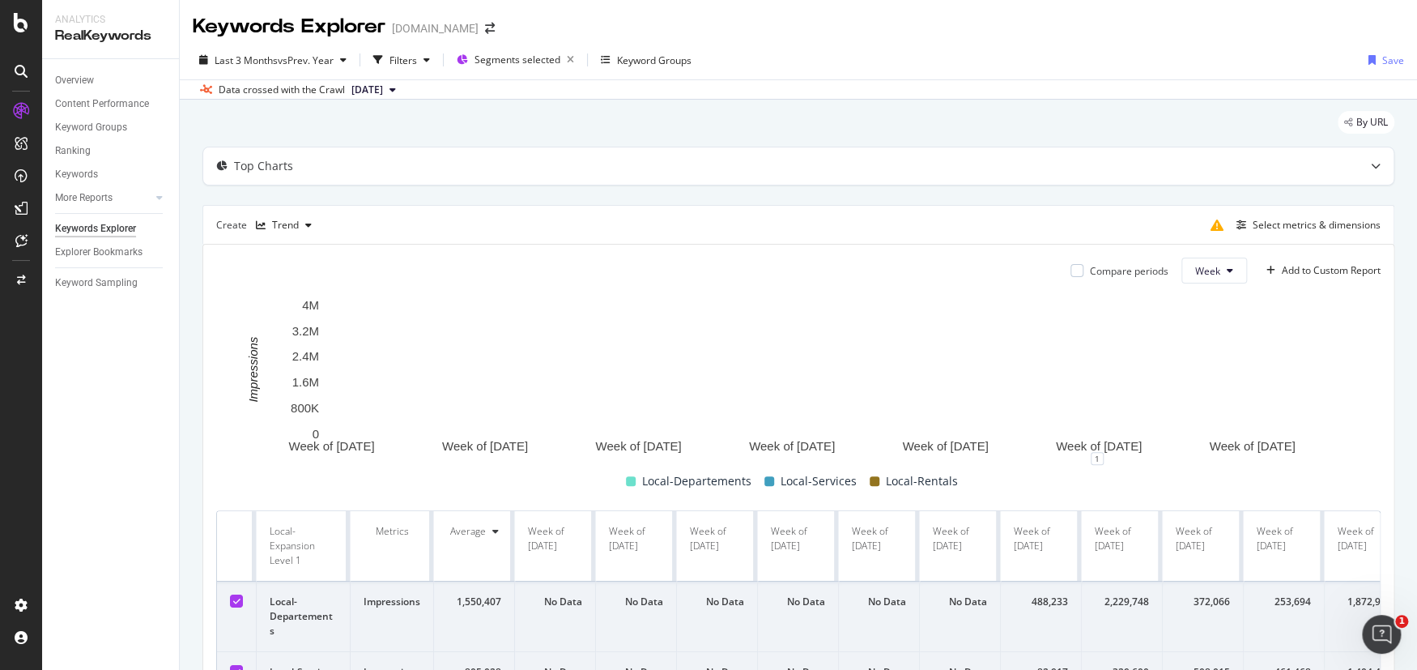
scroll to position [81, 0]
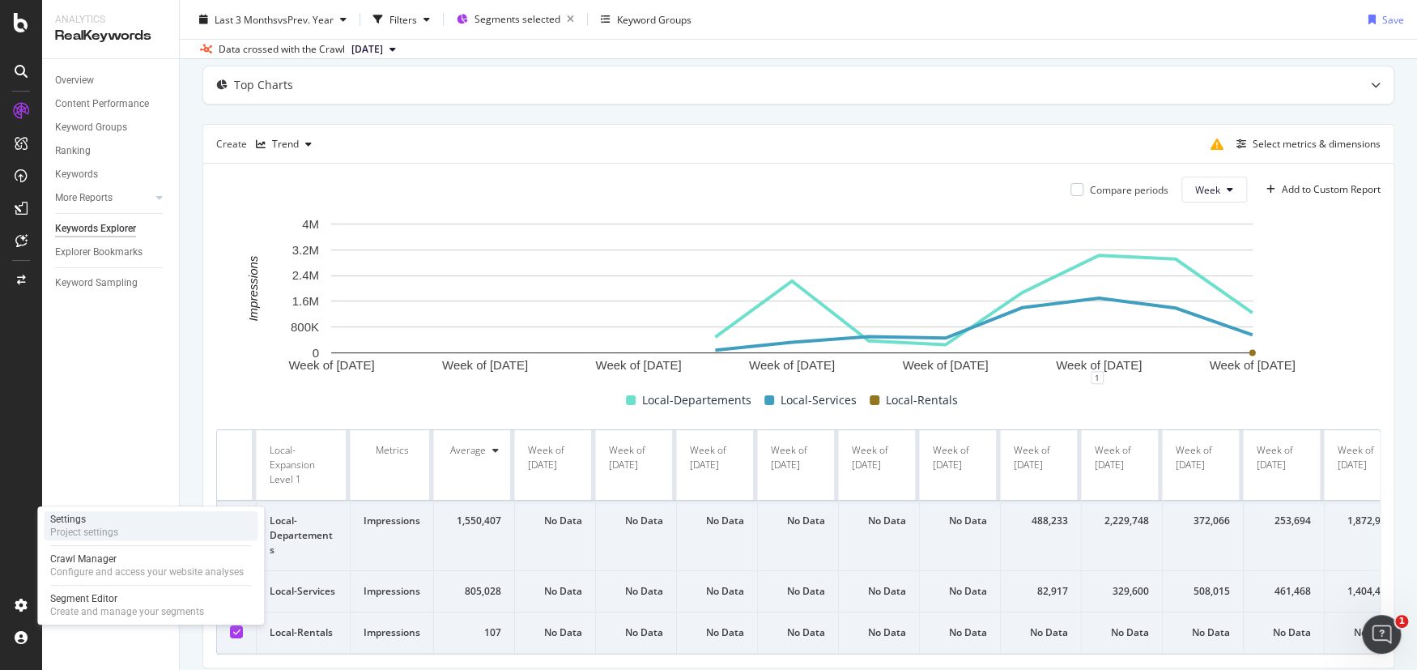
click at [83, 527] on div "Project settings" at bounding box center [84, 532] width 68 height 13
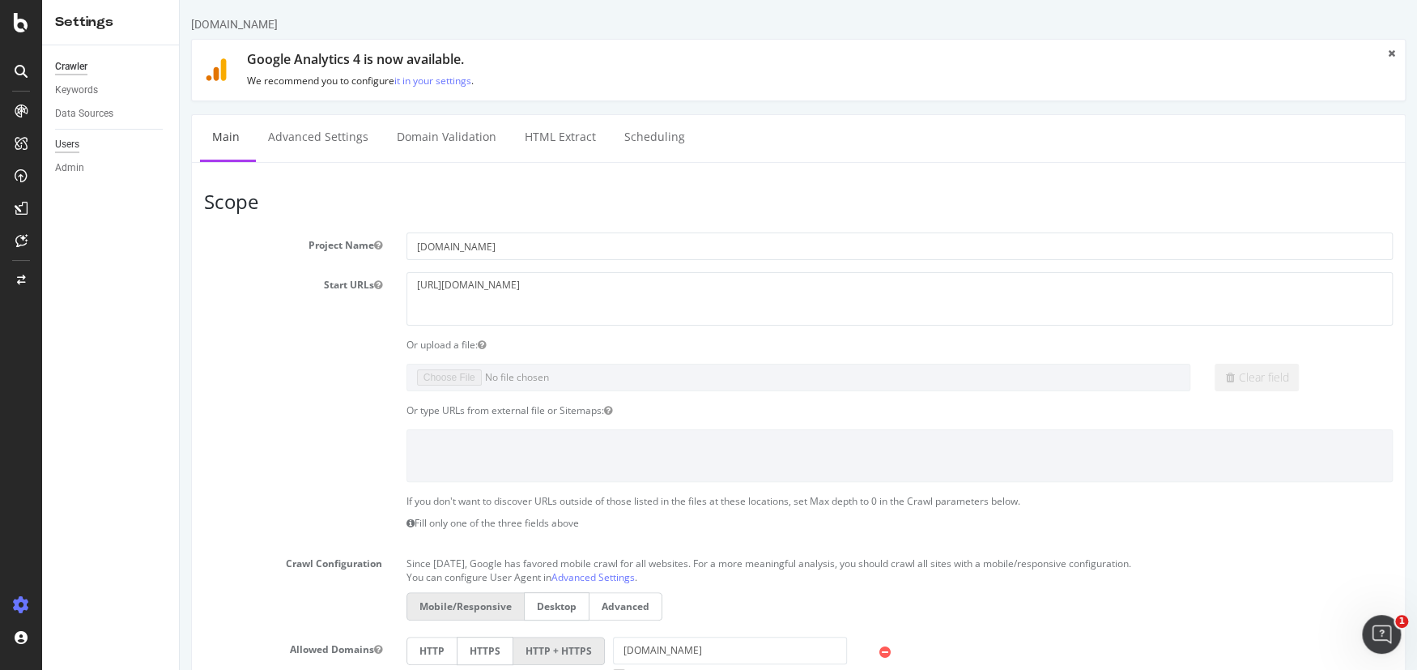
click at [57, 143] on div "Users" at bounding box center [67, 144] width 24 height 17
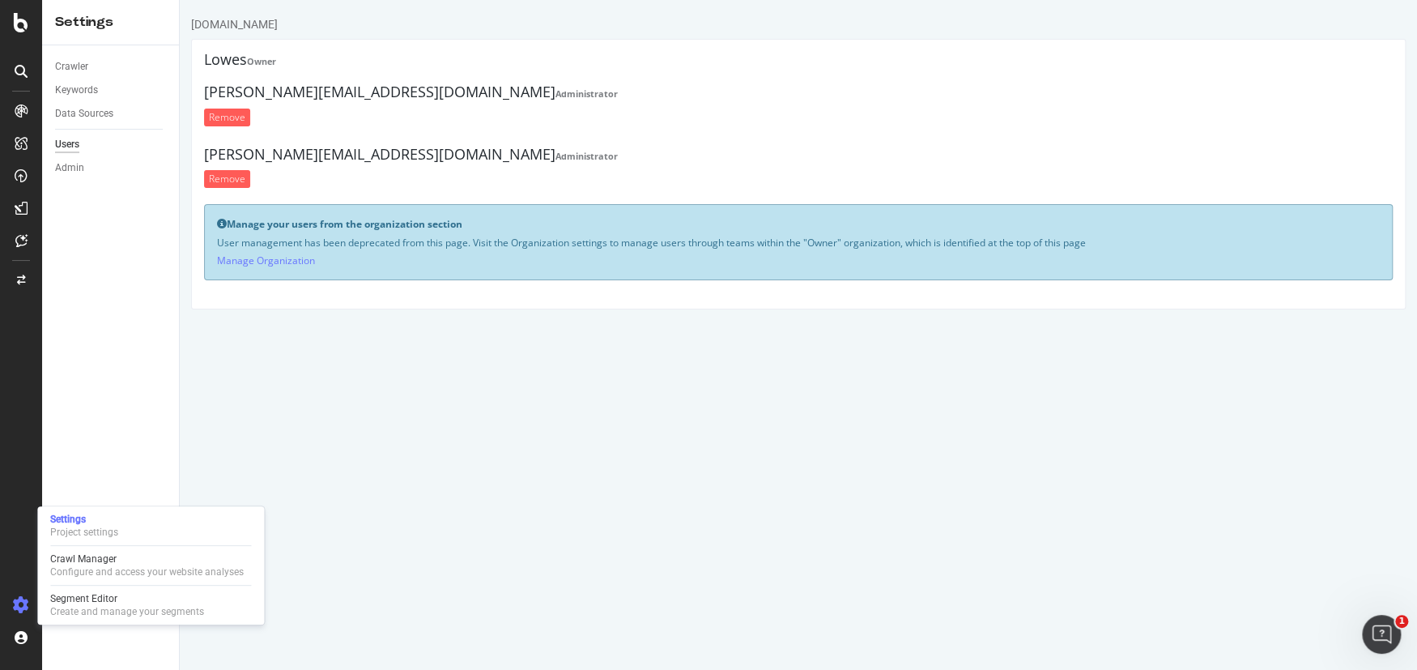
click at [23, 606] on icon at bounding box center [21, 605] width 16 height 16
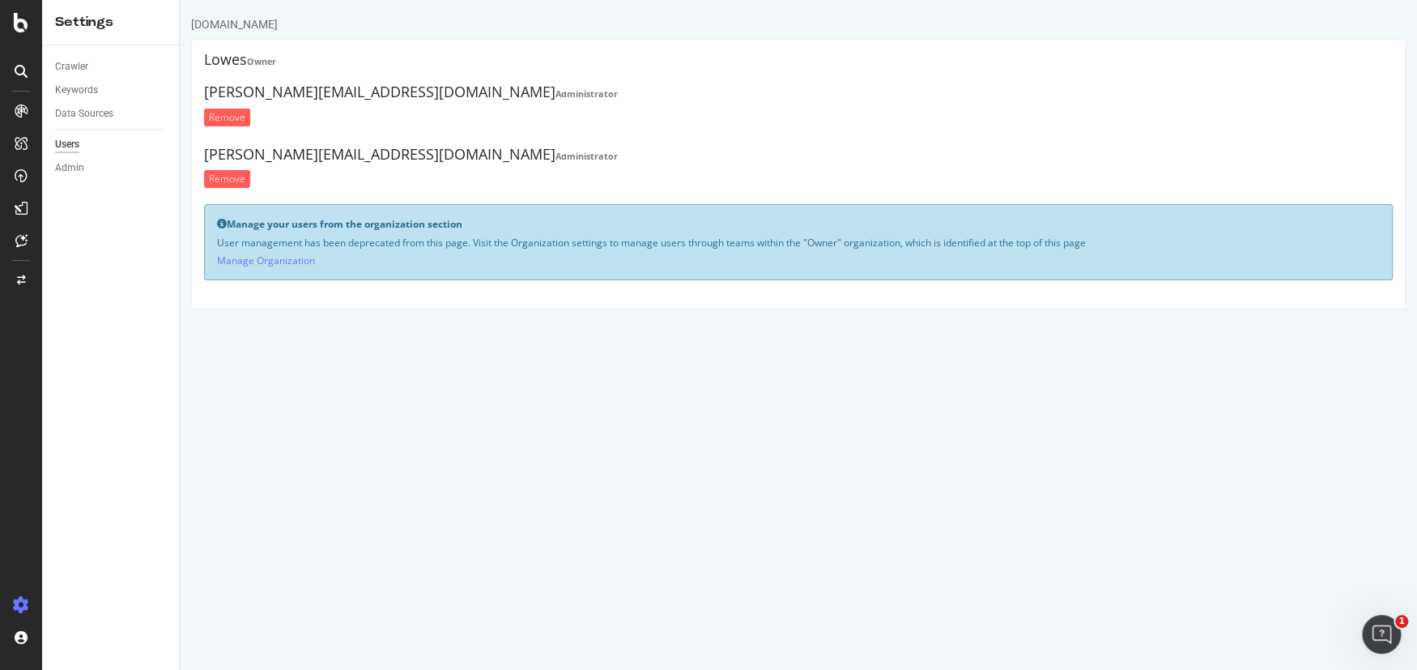
click at [21, 603] on icon at bounding box center [21, 605] width 16 height 16
click at [18, 19] on icon at bounding box center [21, 22] width 15 height 19
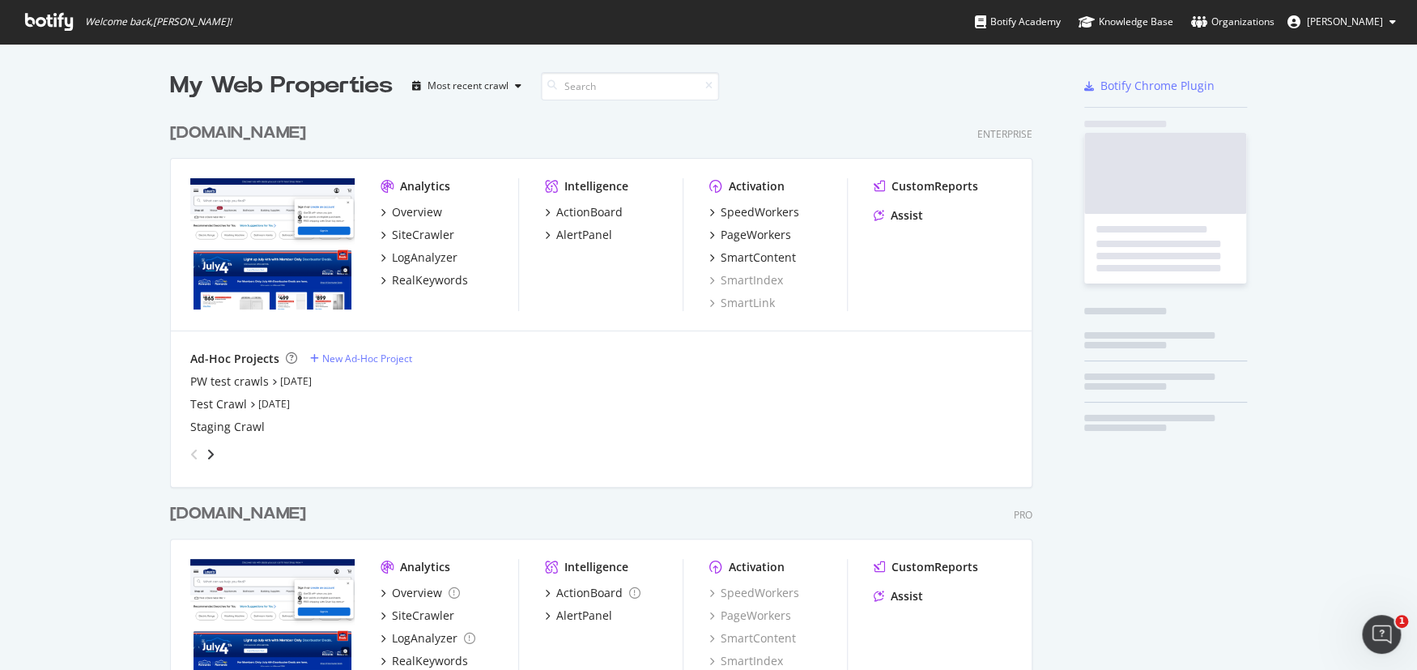
scroll to position [658, 1392]
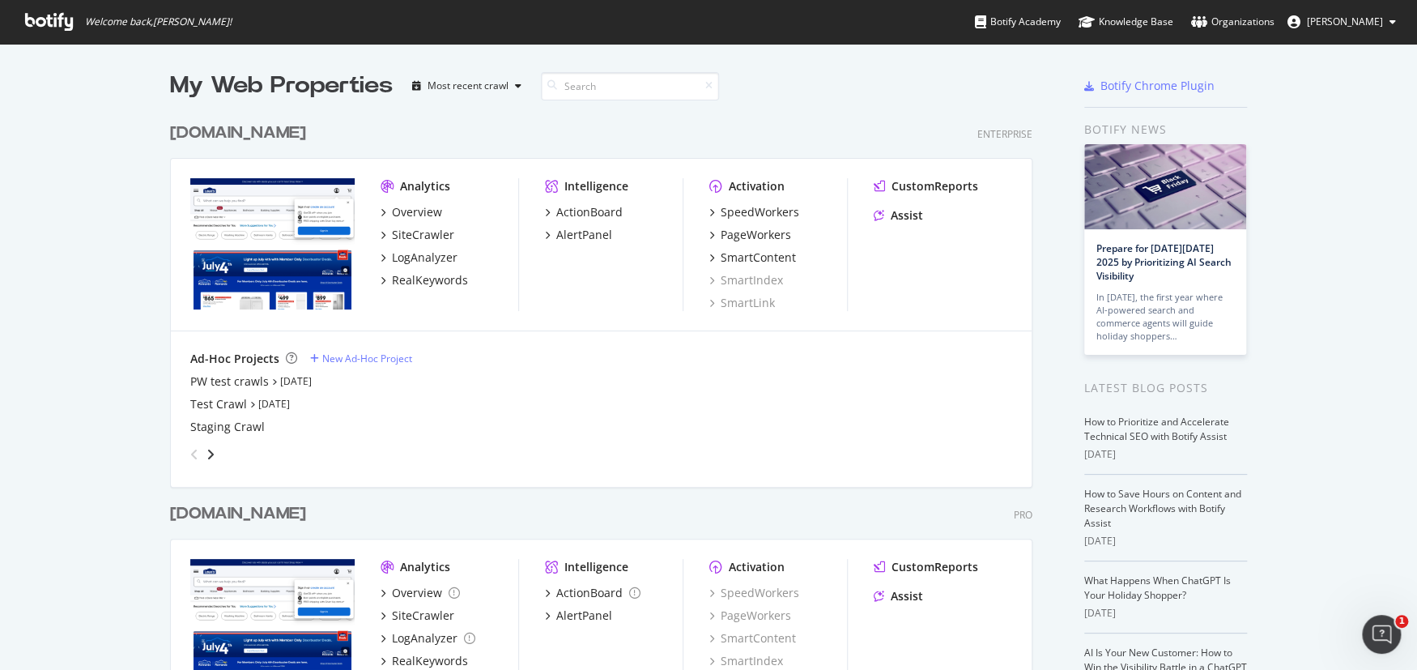
click at [278, 145] on div "[DOMAIN_NAME] Enterprise Analytics Overview SiteCrawler LogAnalyzer RealKeyword…" at bounding box center [607, 292] width 875 height 381
click at [259, 135] on div "[DOMAIN_NAME]" at bounding box center [238, 132] width 136 height 23
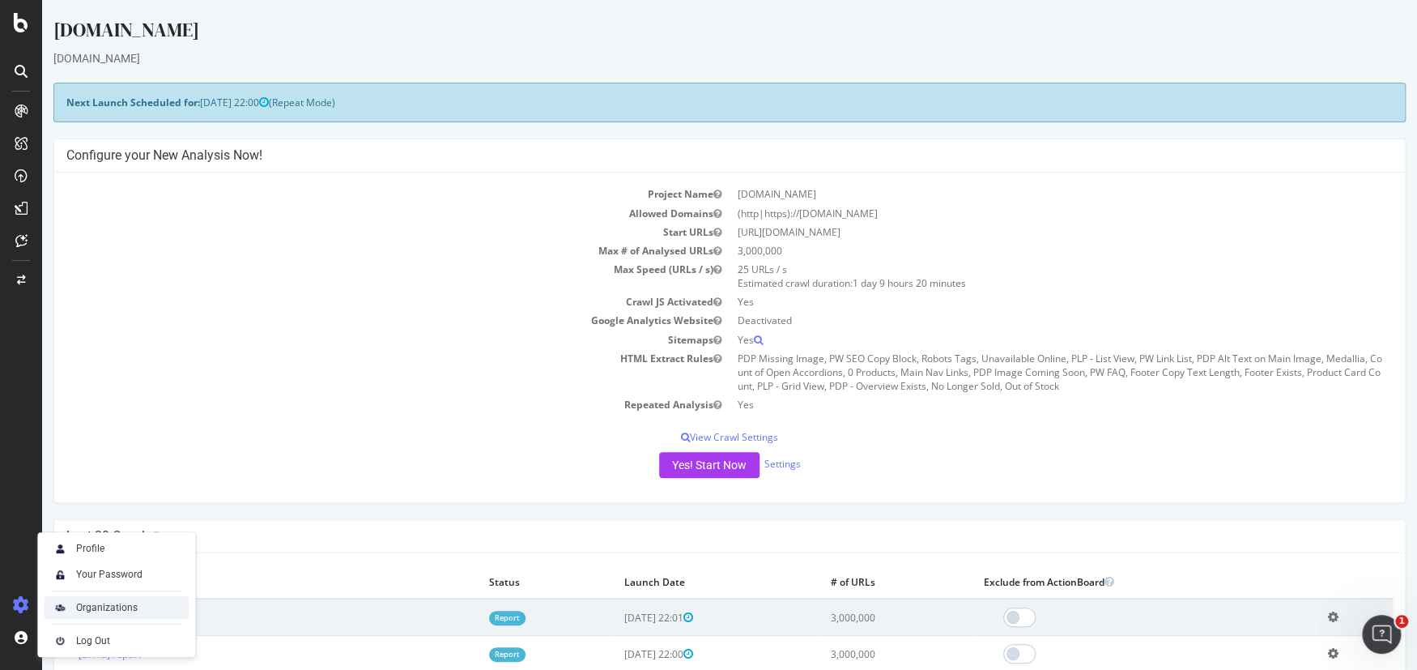
click at [114, 605] on div "Organizations" at bounding box center [107, 607] width 62 height 13
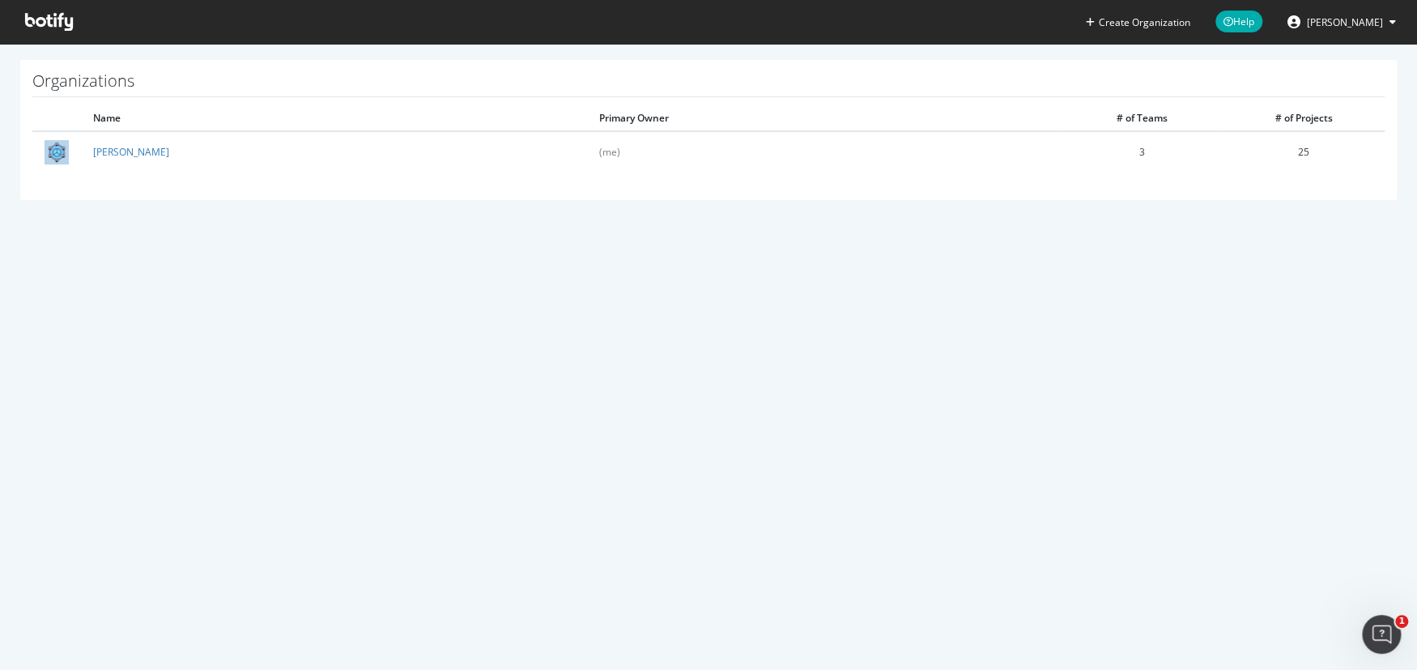
click at [27, 26] on icon at bounding box center [49, 22] width 48 height 18
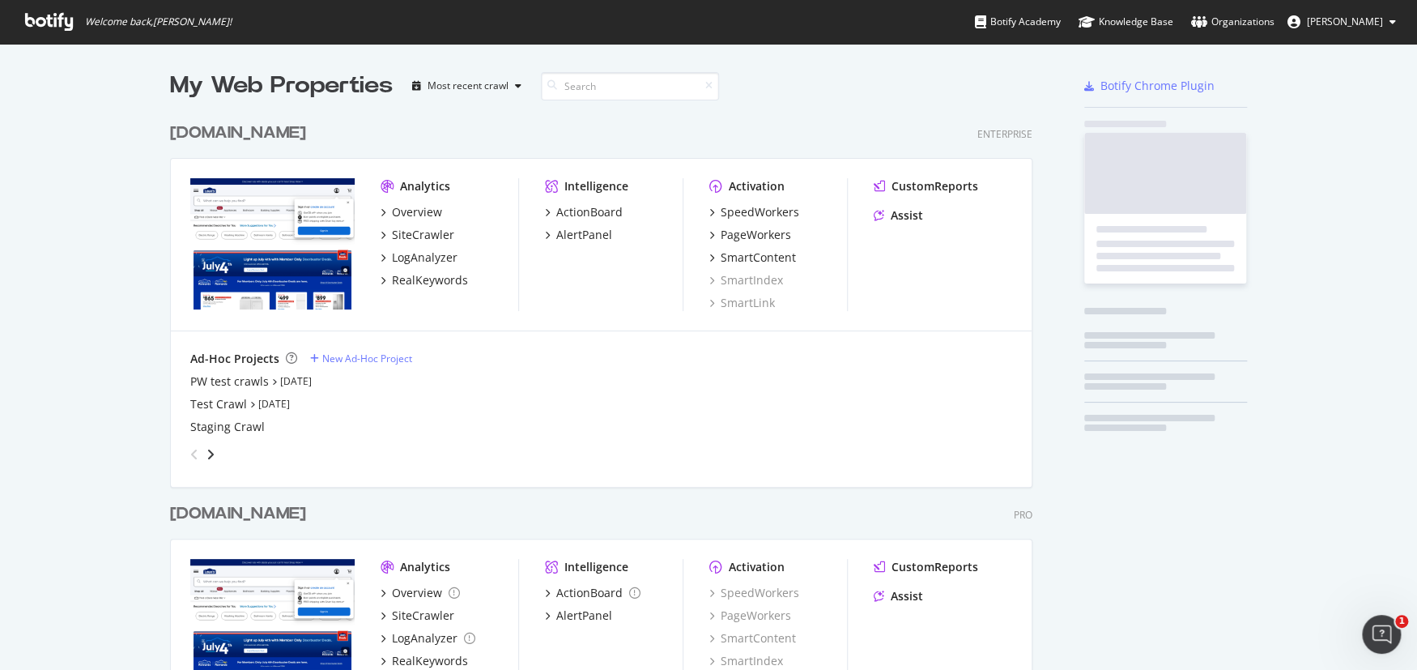
scroll to position [658, 1392]
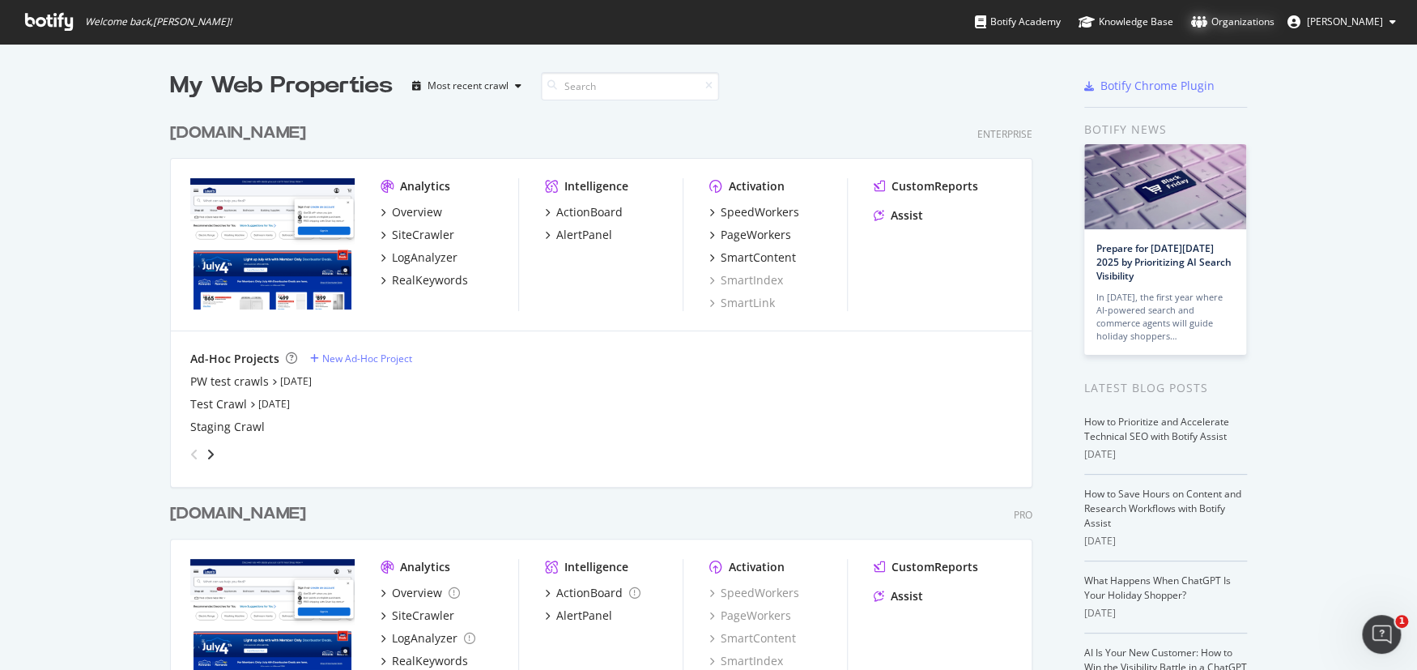
click at [1232, 19] on div "Organizations" at bounding box center [1232, 22] width 83 height 16
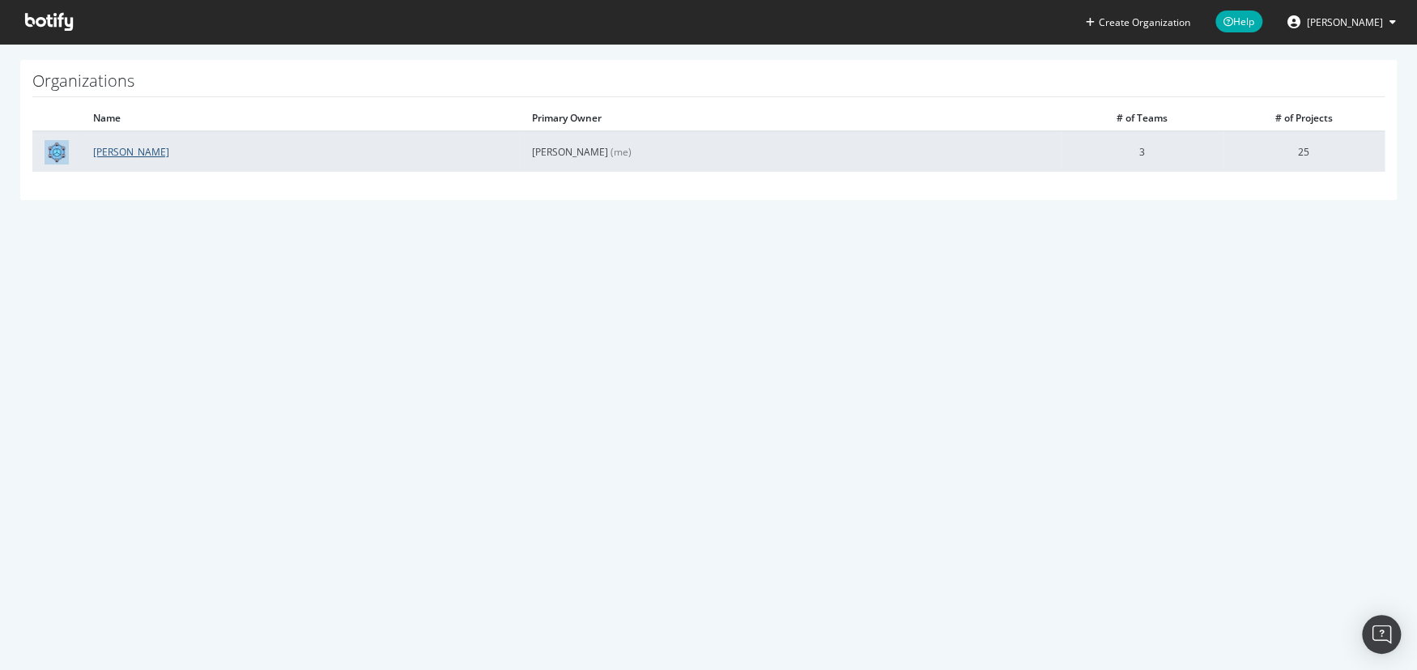
click at [122, 150] on link "[PERSON_NAME]" at bounding box center [131, 152] width 76 height 14
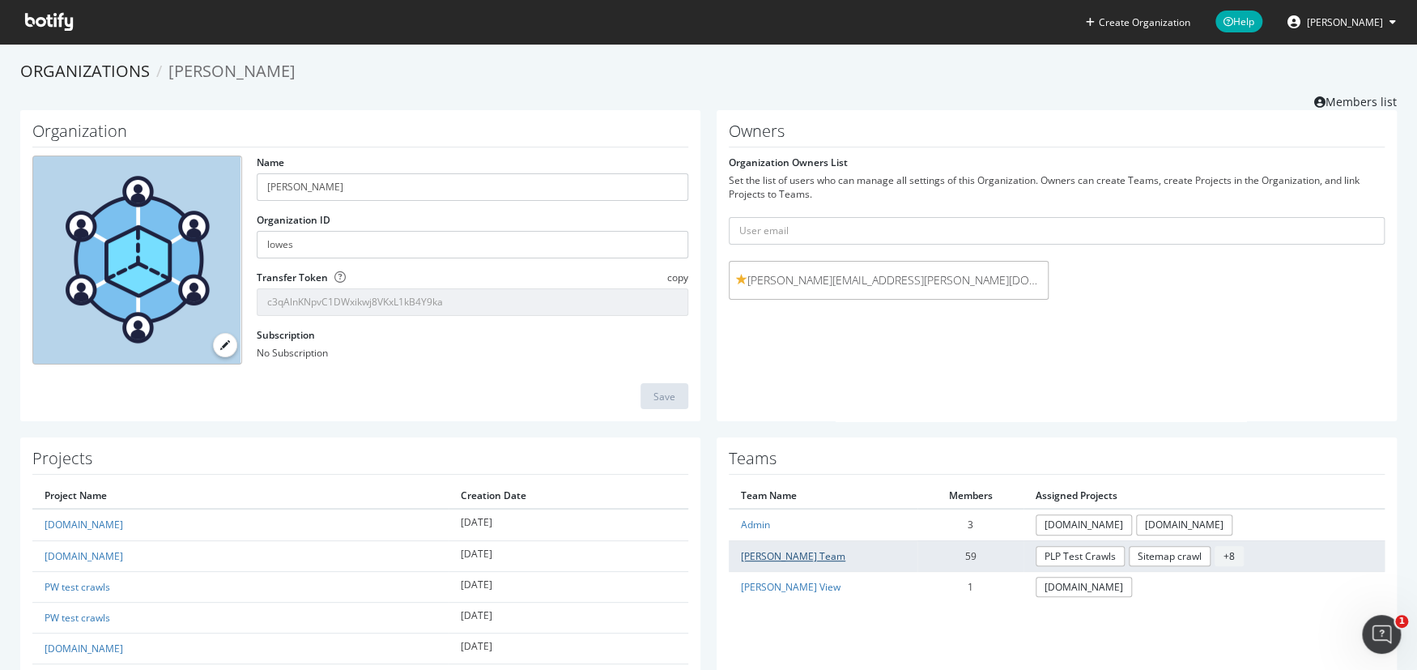
click at [764, 553] on link "Lowe's Team" at bounding box center [793, 556] width 104 height 14
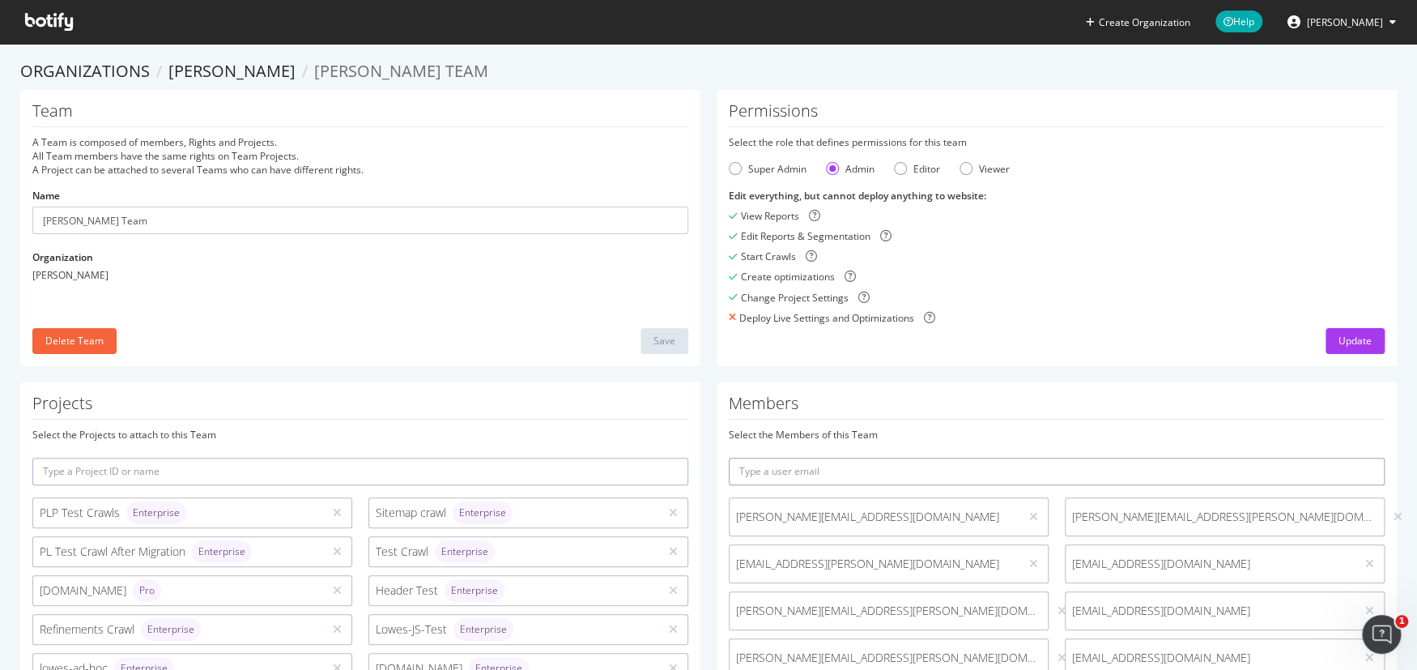
click at [848, 469] on input "text" at bounding box center [1057, 472] width 656 height 28
paste input "prabhat.k.singh@lowes.com"
type input "prabhat.k.singh@lowes.com"
click at [1357, 458] on button "submit" at bounding box center [1371, 472] width 28 height 28
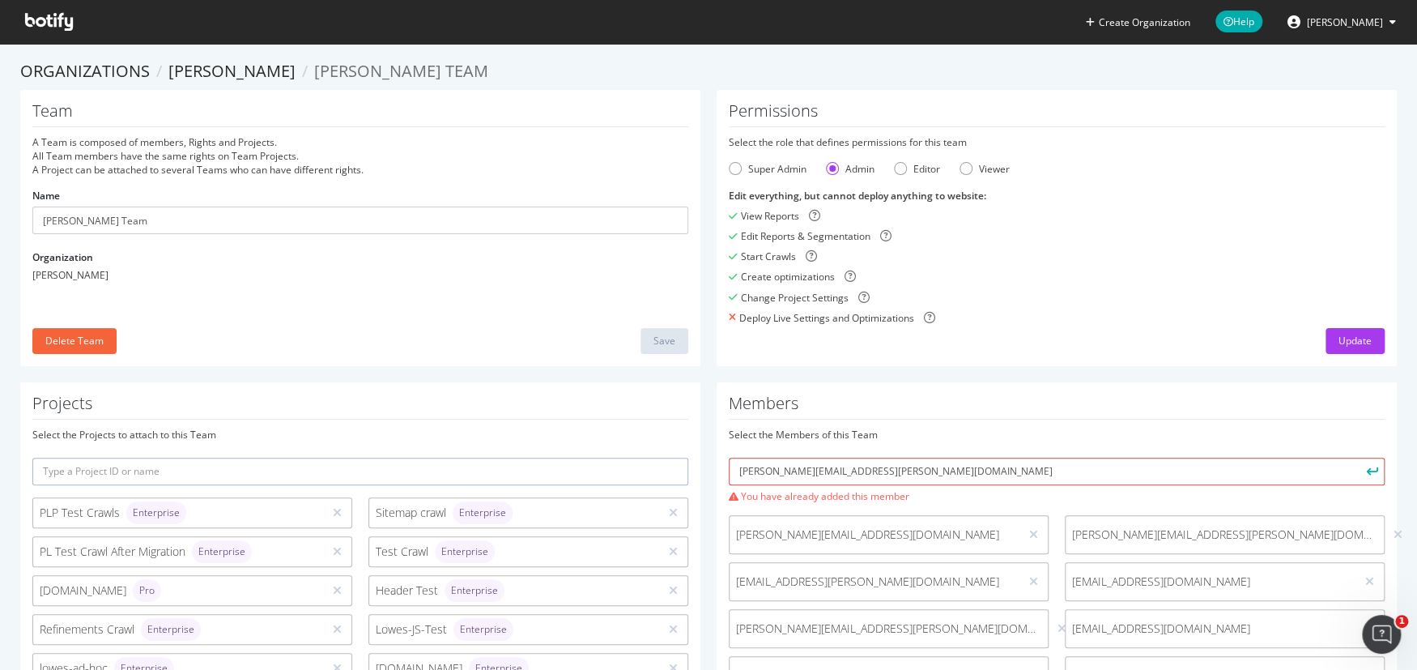
click at [901, 470] on input "prabhat.k.singh@lowes.com" at bounding box center [1057, 472] width 656 height 28
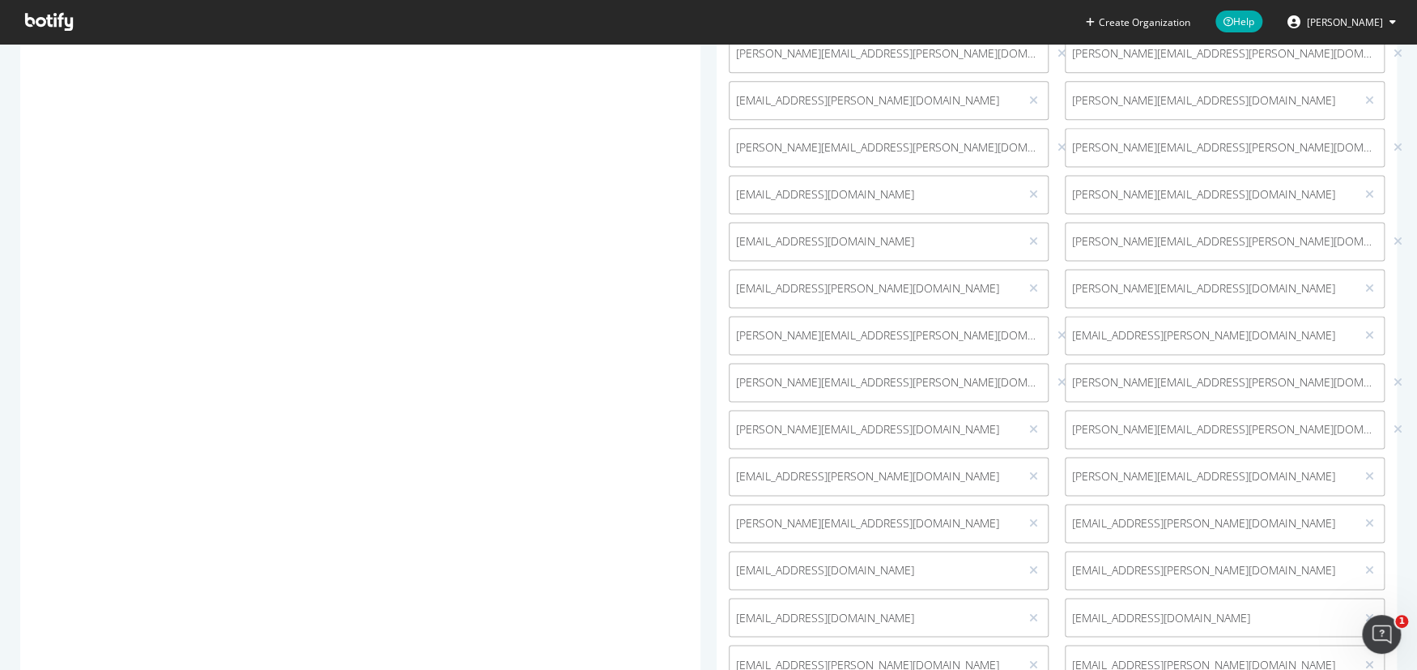
drag, startPoint x: 936, startPoint y: 326, endPoint x: 972, endPoint y: 333, distance: 36.4
click at [939, 327] on div "prabhat.k.singh@lowes.com" at bounding box center [889, 335] width 320 height 39
click at [1058, 330] on icon at bounding box center [1062, 335] width 9 height 11
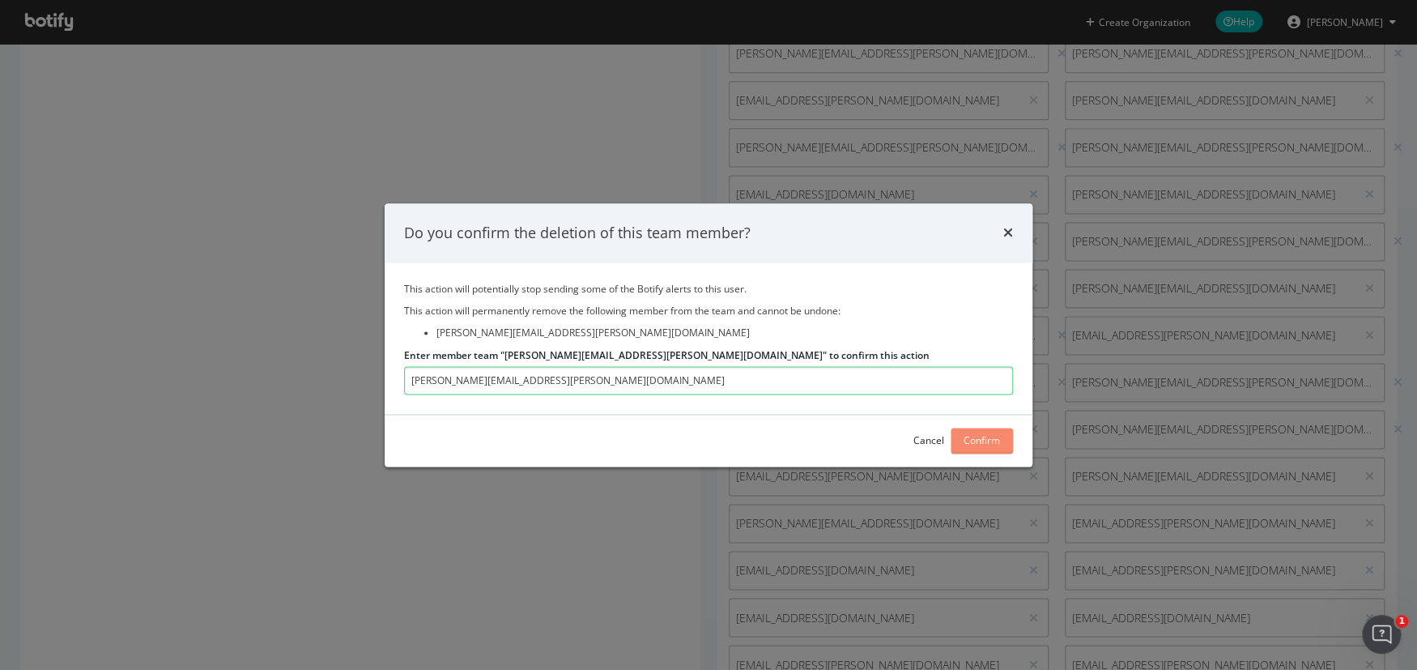
type input "prabhat.k.singh@lowes.com"
click at [983, 440] on div "Confirm" at bounding box center [982, 441] width 36 height 14
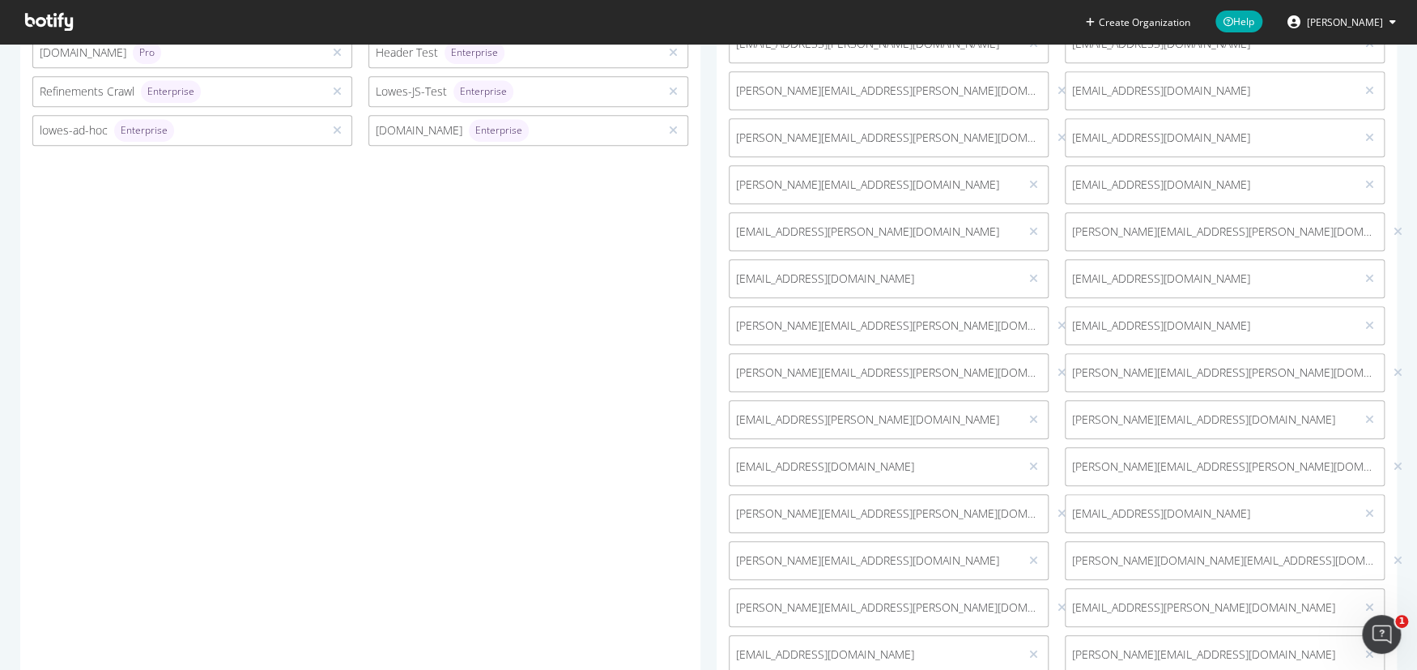
scroll to position [133, 0]
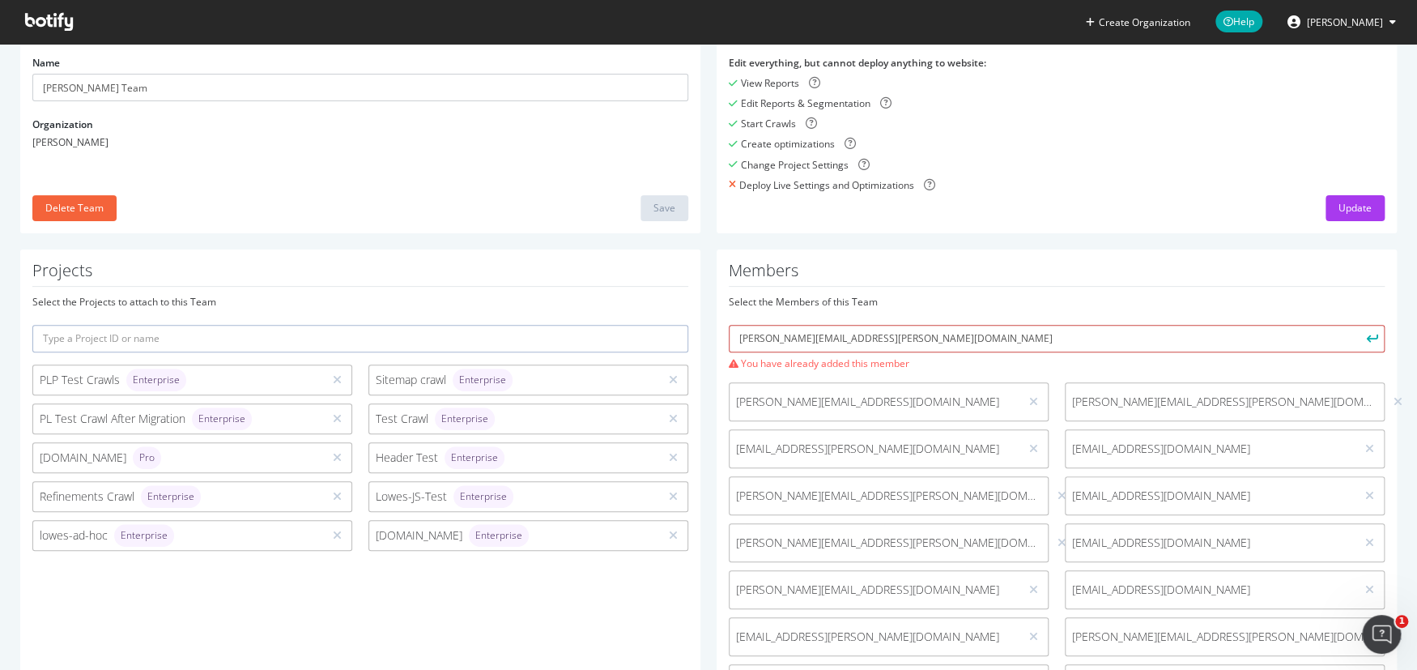
click at [869, 332] on input "prabhat.k.singh@lowes.com" at bounding box center [1057, 339] width 656 height 28
click at [1357, 325] on button "submit" at bounding box center [1371, 339] width 28 height 28
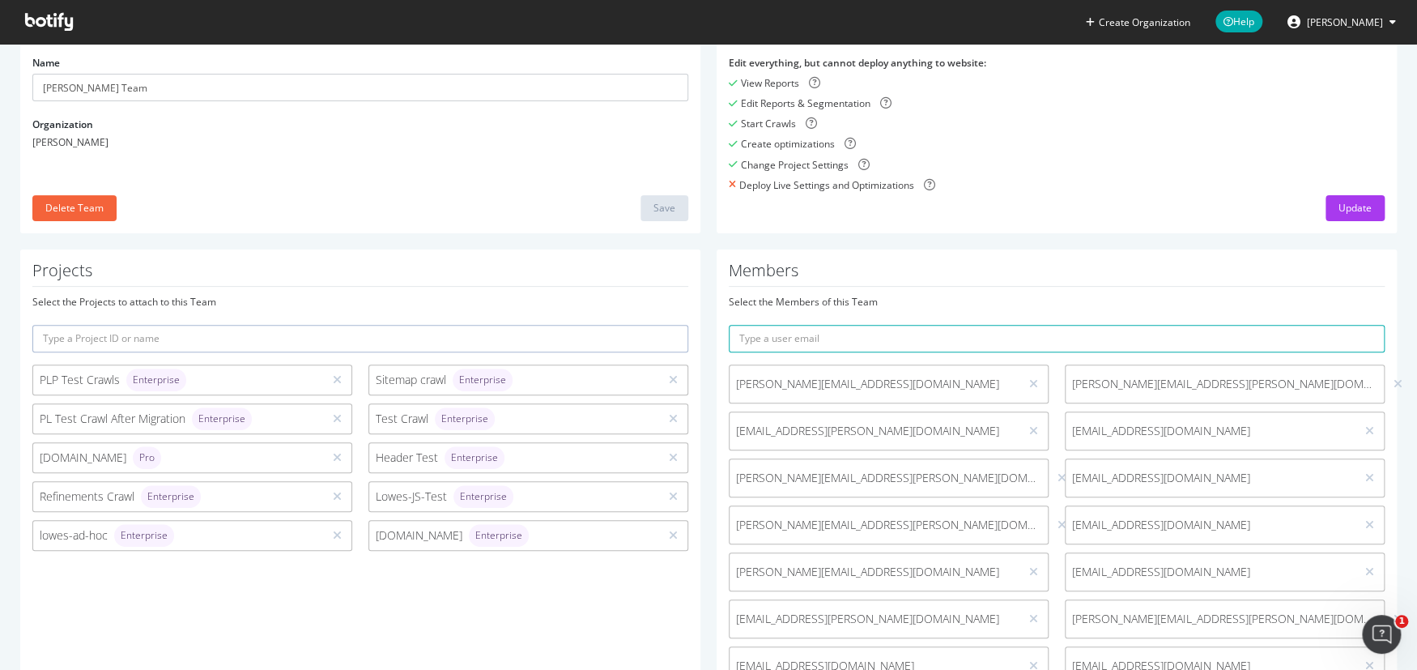
scroll to position [1313, 0]
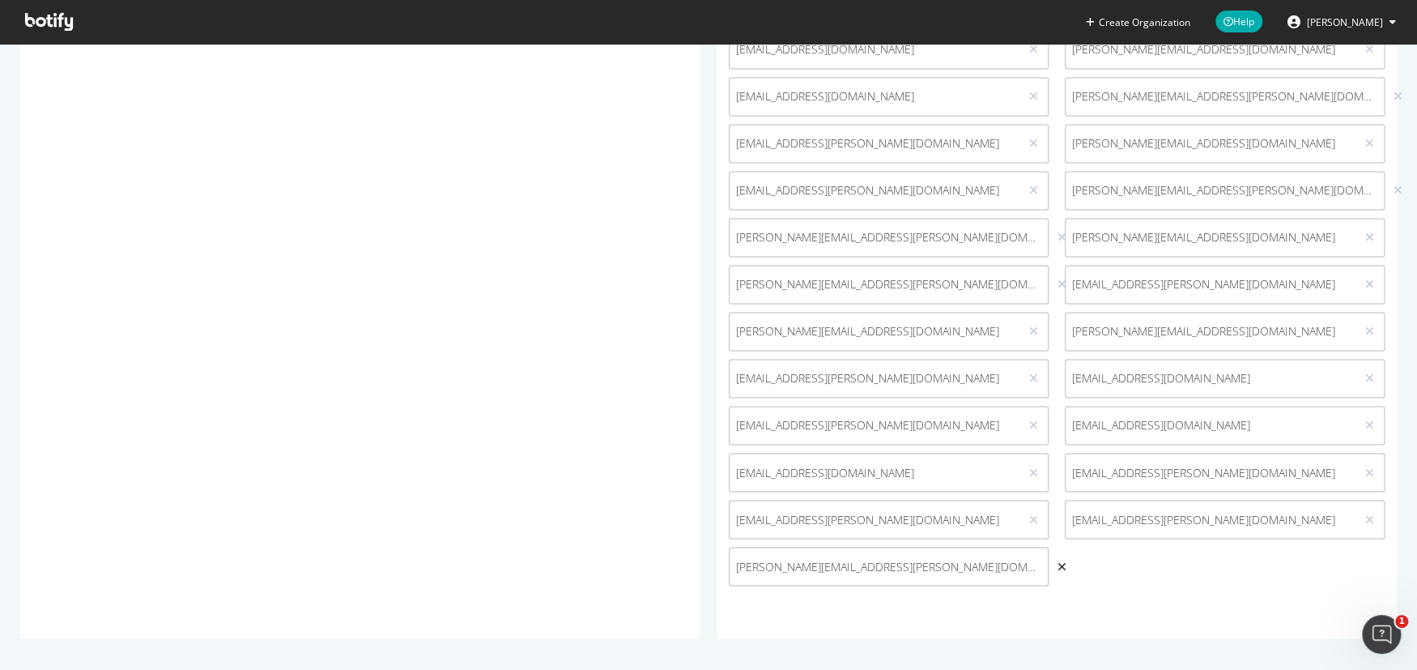
click at [1058, 564] on icon at bounding box center [1062, 565] width 9 height 11
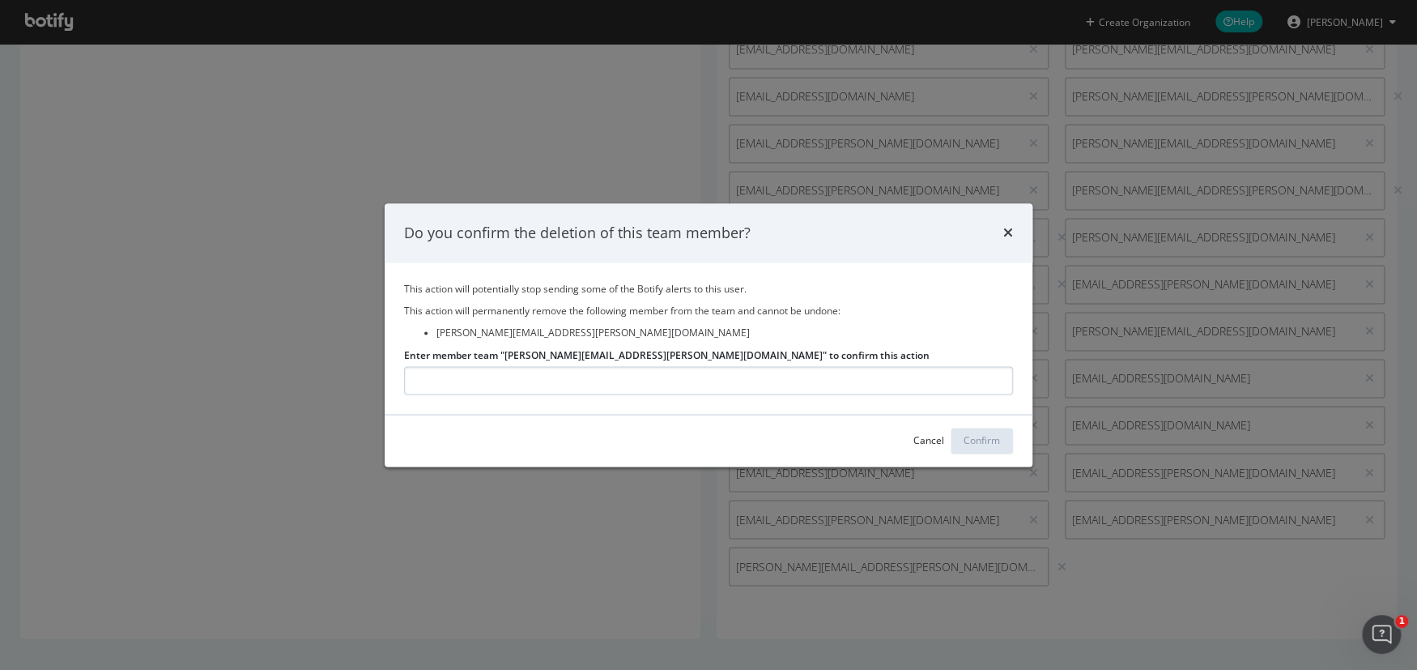
click at [751, 371] on input "Enter member team "prabhat.k.singh@lowes.com" to confirm this action" at bounding box center [708, 380] width 609 height 28
type input "prabhat.k.singh@lowes.com"
click at [999, 449] on div "Confirm" at bounding box center [982, 440] width 36 height 24
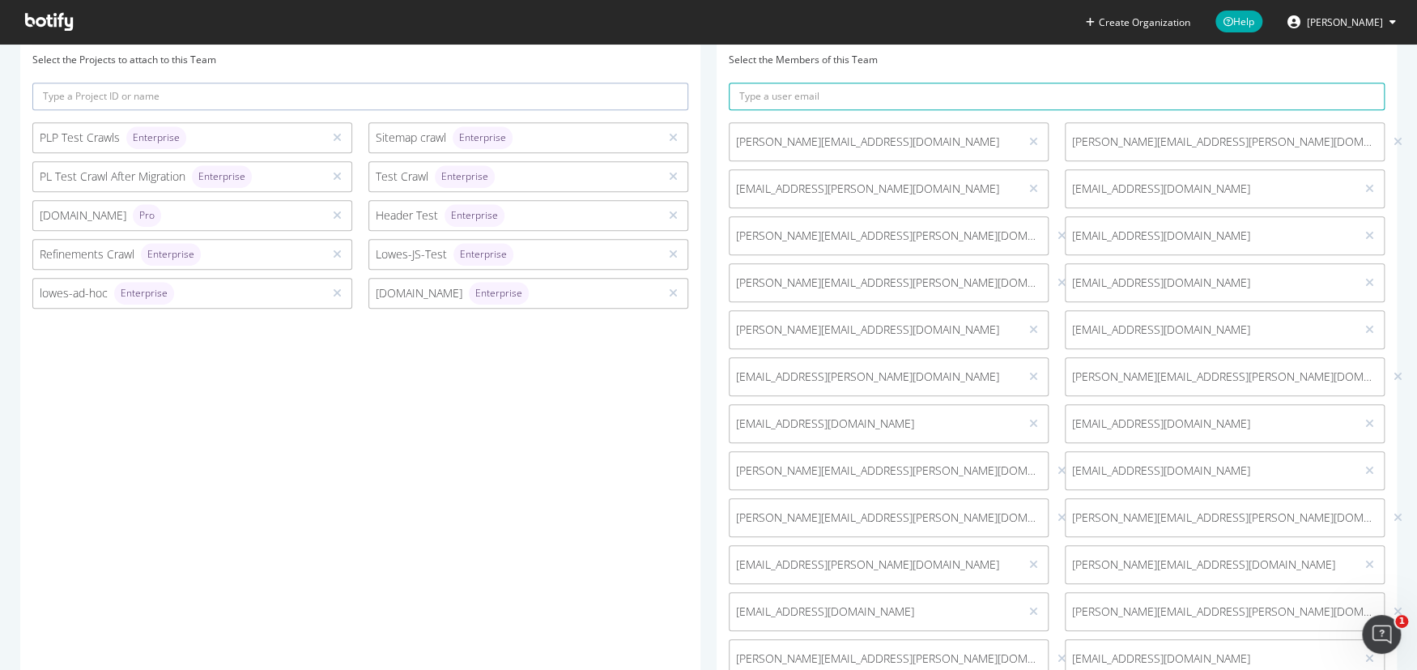
scroll to position [0, 0]
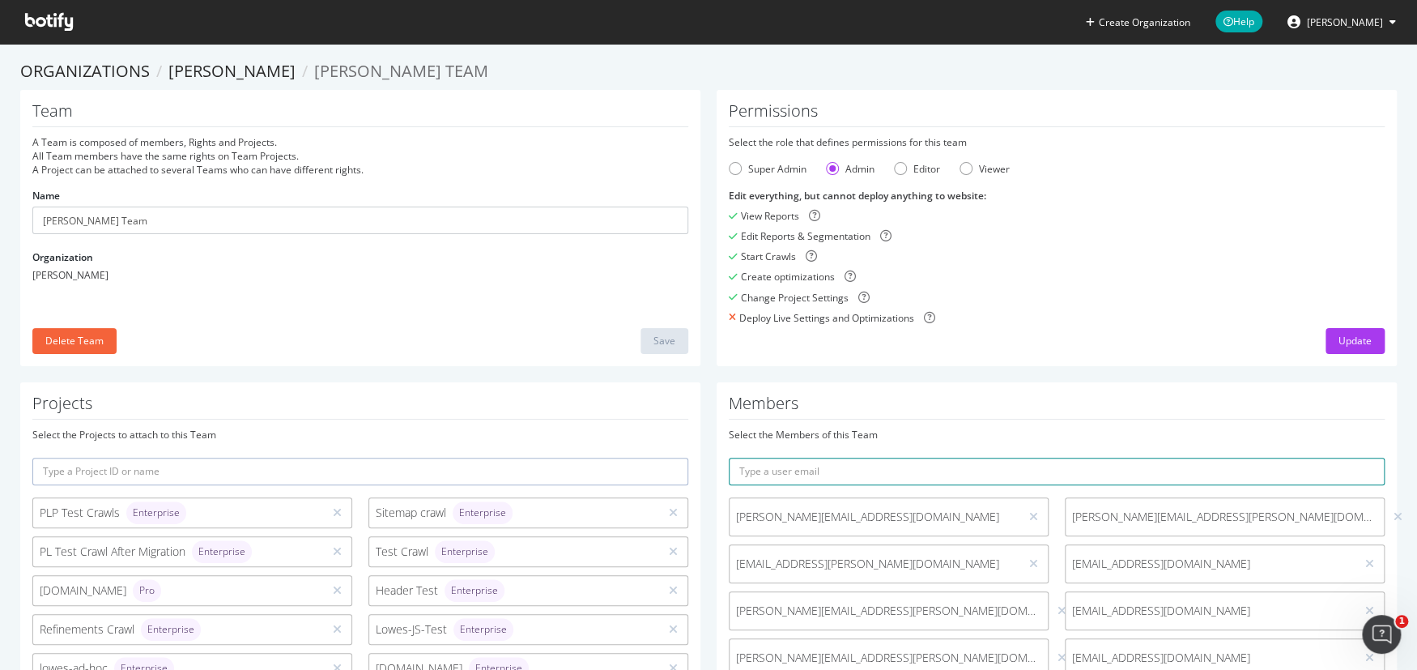
click at [845, 461] on input "text" at bounding box center [1057, 472] width 656 height 28
paste input "prabhat.k.singh@lowes.com"
type input "prabhat.k.singh@lowes.com"
click at [1357, 458] on button "submit" at bounding box center [1371, 472] width 28 height 28
